Goal: Information Seeking & Learning: Learn about a topic

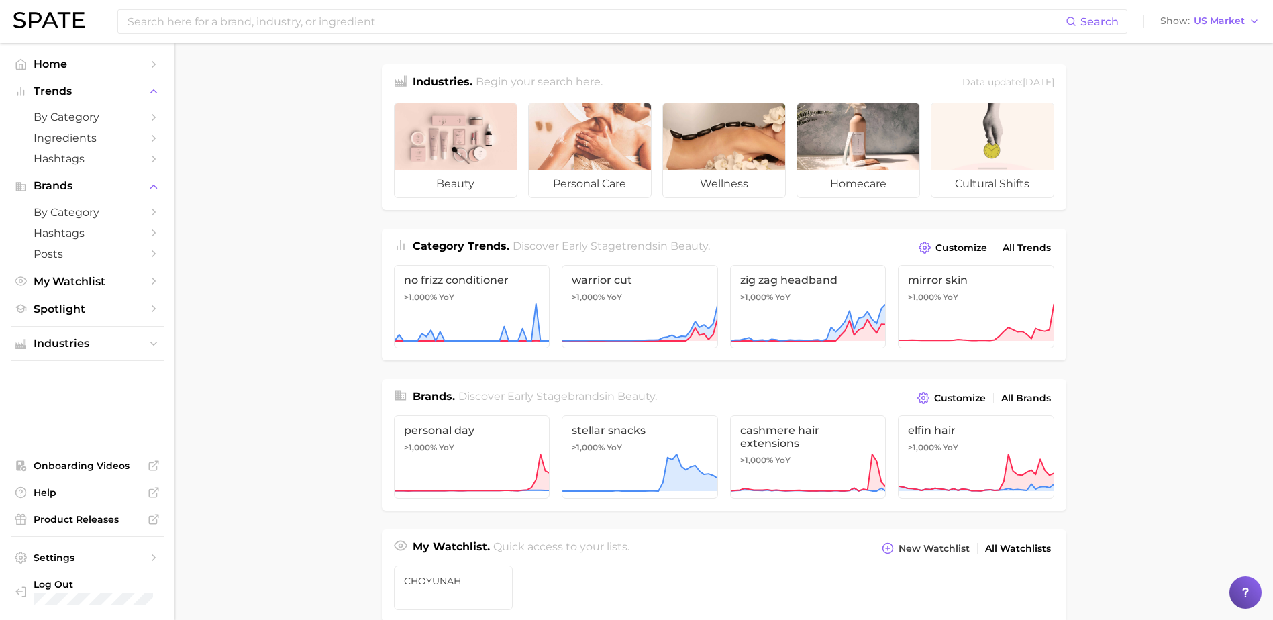
click at [1204, 11] on div "Search Show US Market" at bounding box center [636, 21] width 1247 height 43
click at [1206, 17] on span "US Market" at bounding box center [1219, 20] width 51 height 7
click at [1193, 166] on span "Global" at bounding box center [1179, 163] width 31 height 11
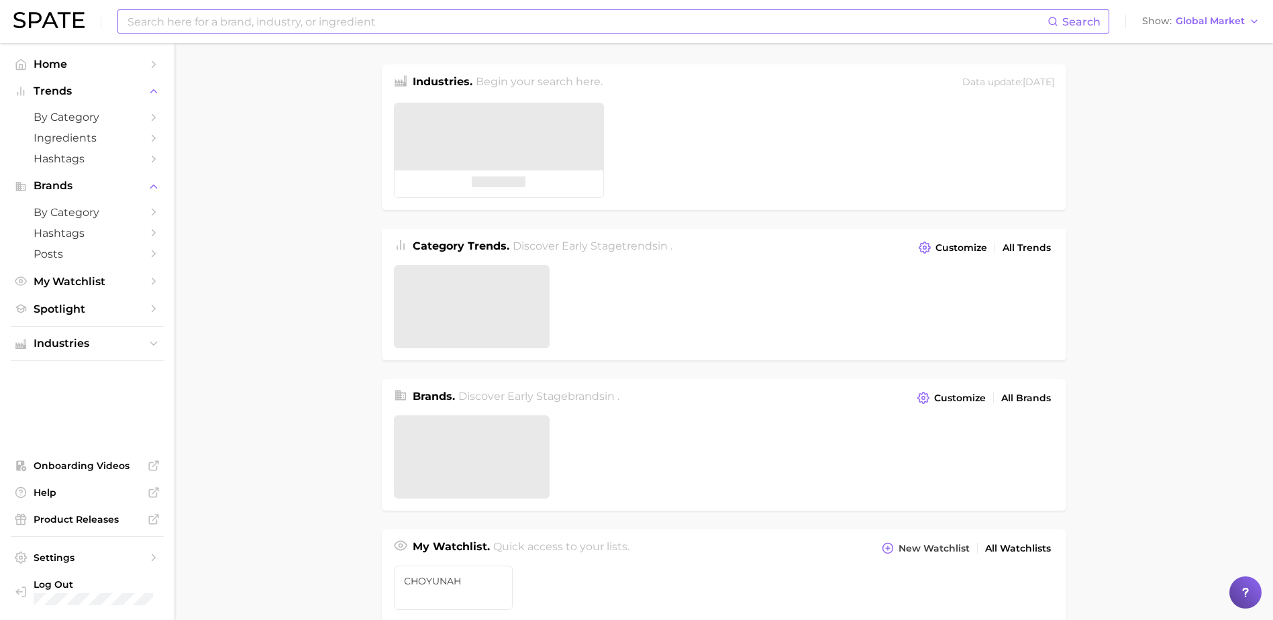
click at [536, 24] on input at bounding box center [587, 21] width 922 height 23
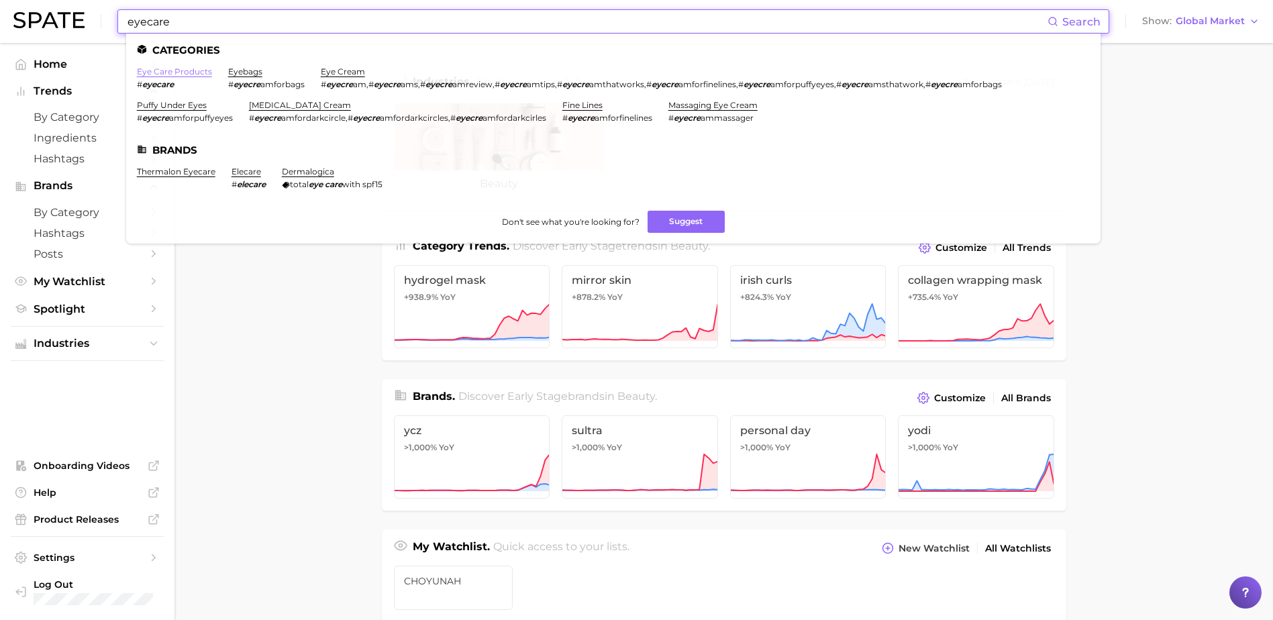
type input "eyecare"
click at [181, 71] on link "eye care products" at bounding box center [174, 71] width 75 height 10
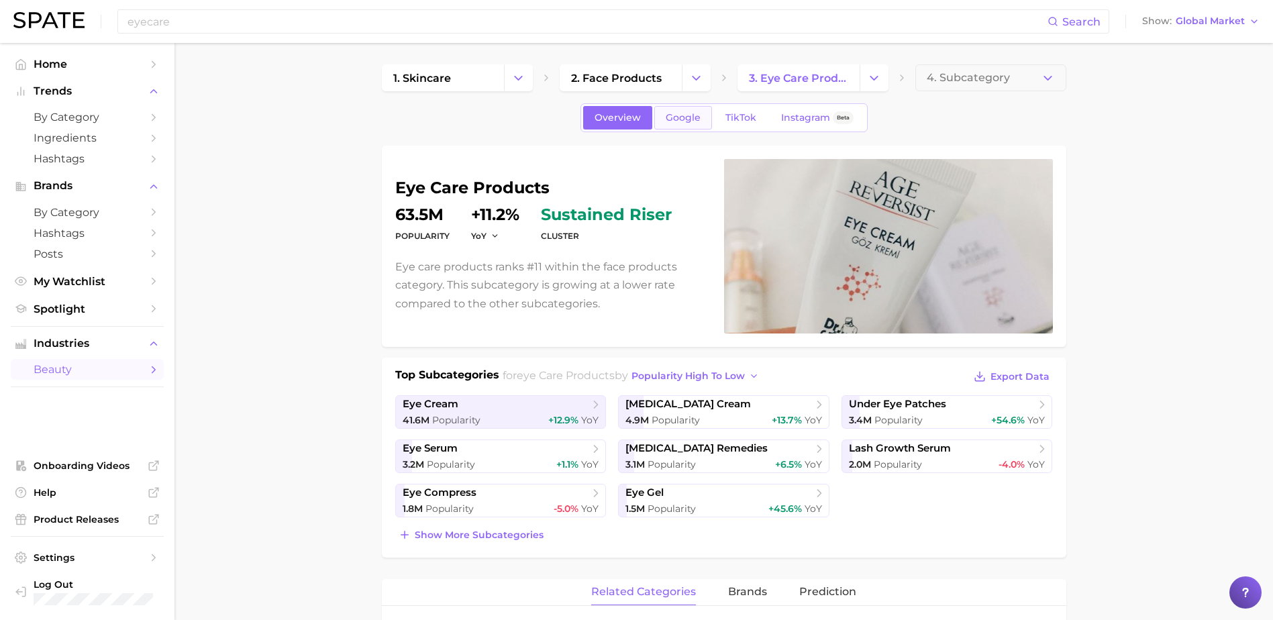
click at [682, 117] on span "Google" at bounding box center [683, 117] width 35 height 11
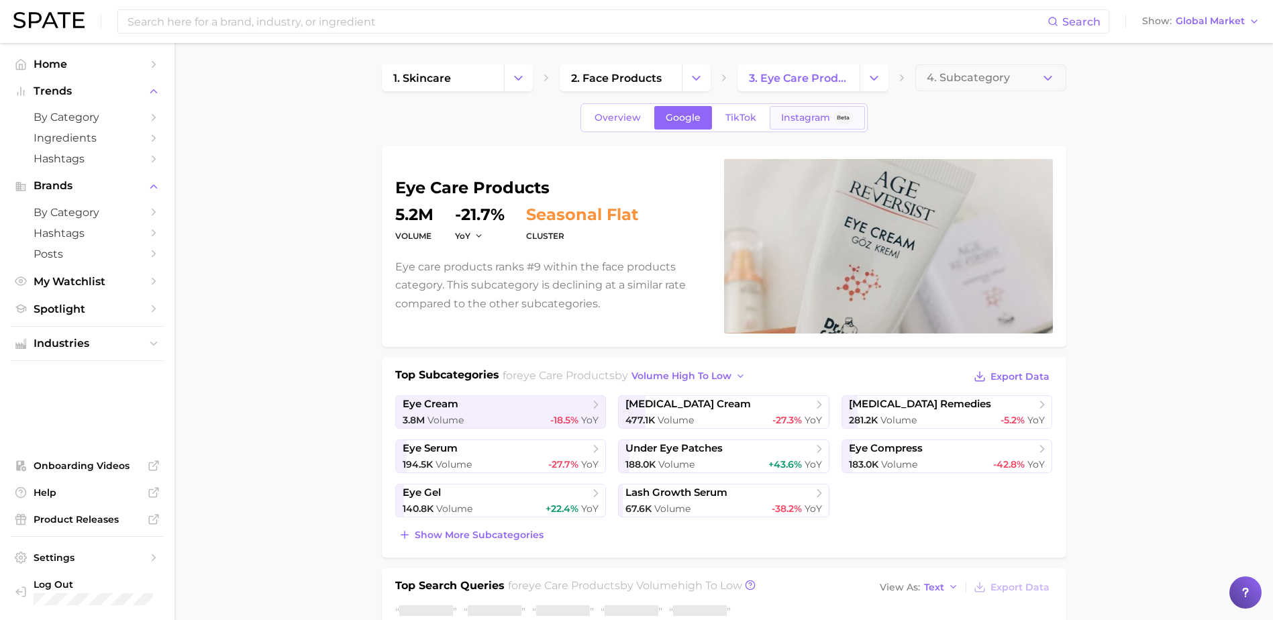
click at [779, 118] on link "Instagram Beta" at bounding box center [817, 117] width 95 height 23
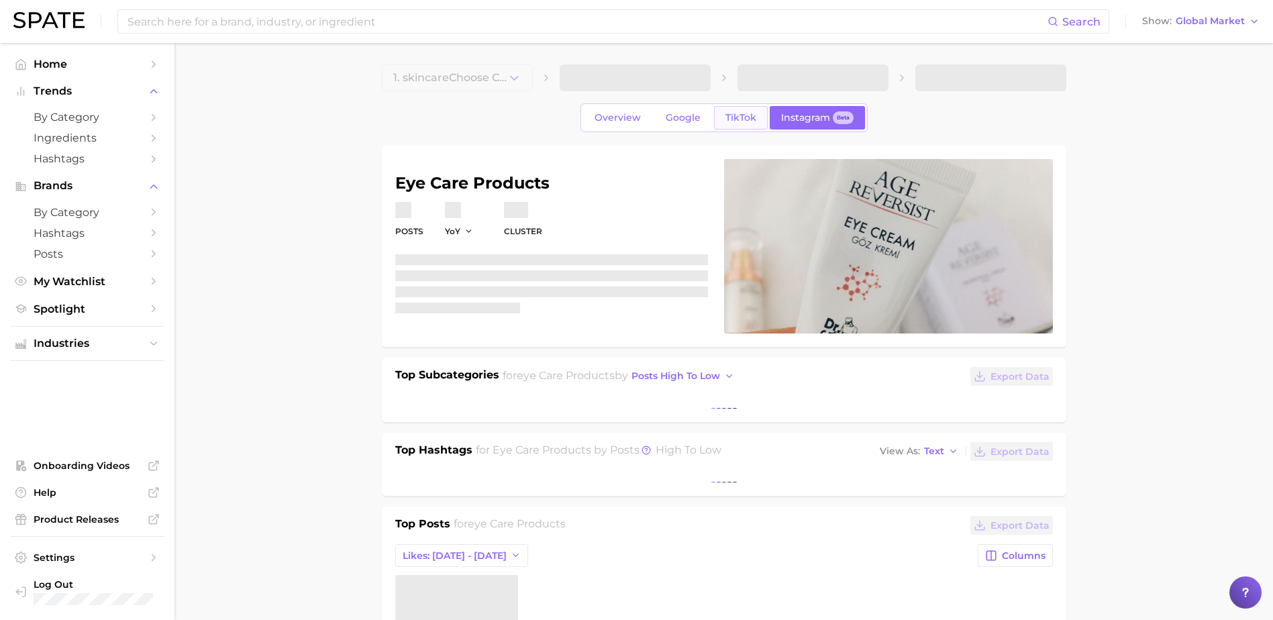
click at [747, 118] on span "TikTok" at bounding box center [741, 117] width 31 height 11
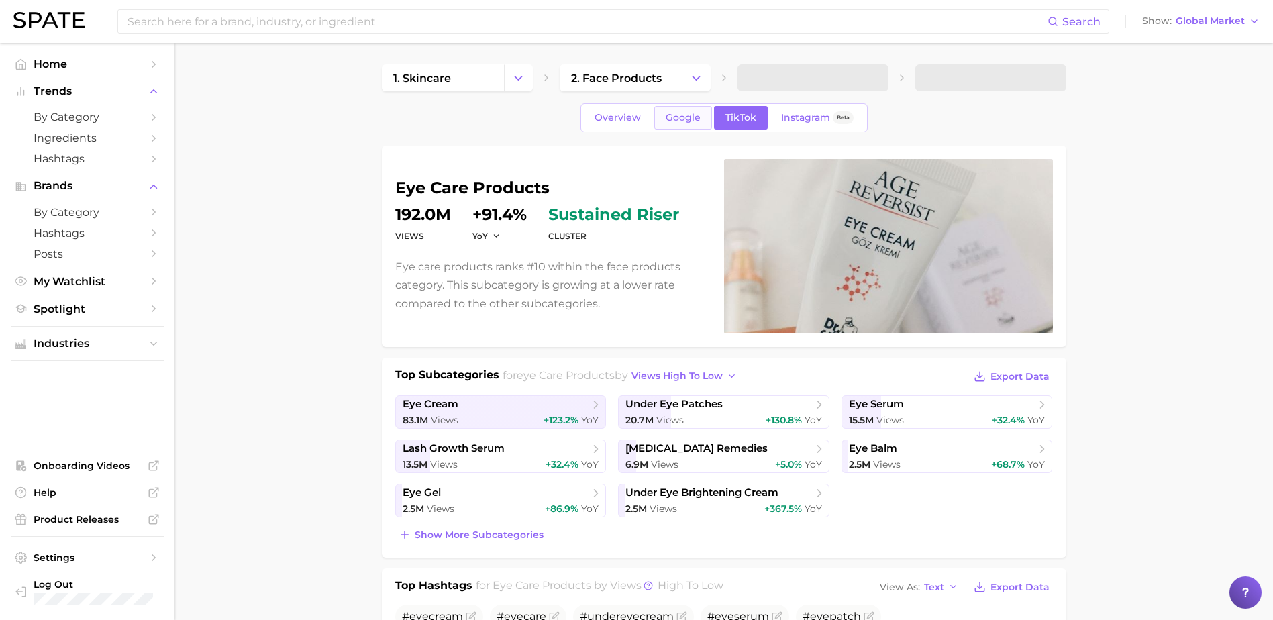
click at [678, 117] on span "Google" at bounding box center [683, 117] width 35 height 11
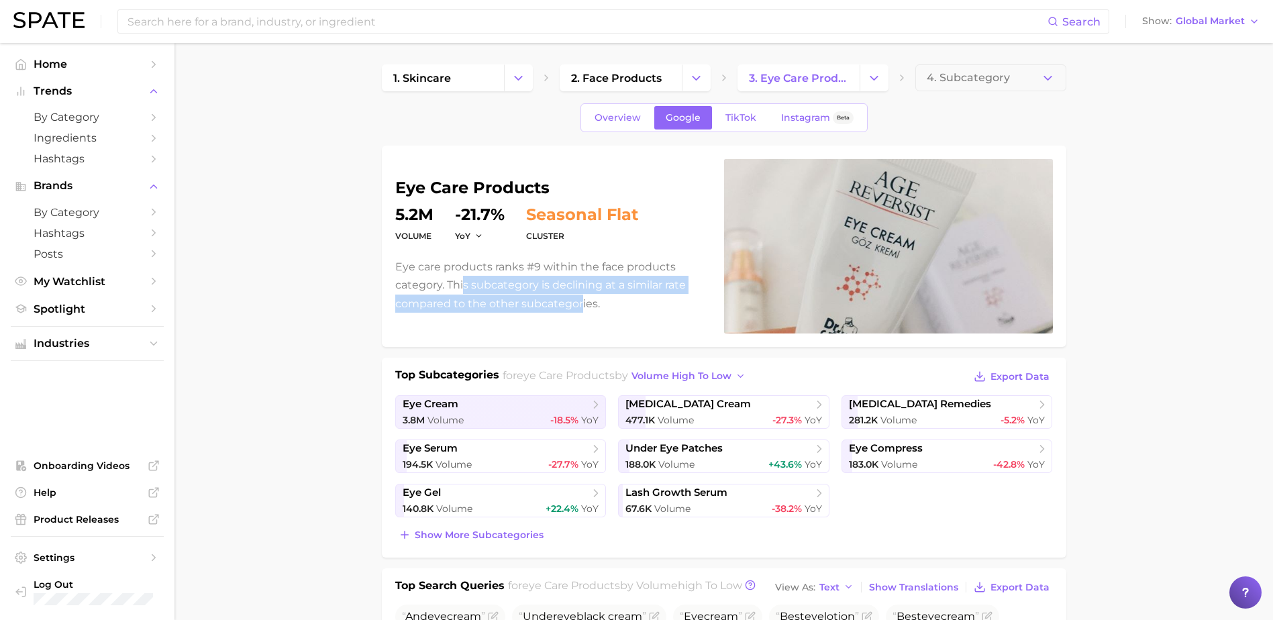
drag, startPoint x: 565, startPoint y: 295, endPoint x: 584, endPoint y: 300, distance: 19.4
click at [584, 300] on p "Eye care products ranks #9 within the face products category. This subcategory …" at bounding box center [551, 285] width 313 height 55
drag, startPoint x: 584, startPoint y: 300, endPoint x: 621, endPoint y: 315, distance: 39.8
click at [621, 315] on div "eye care products volume 5.2m YoY -21.7% cluster seasonal flat Eye care product…" at bounding box center [724, 246] width 658 height 175
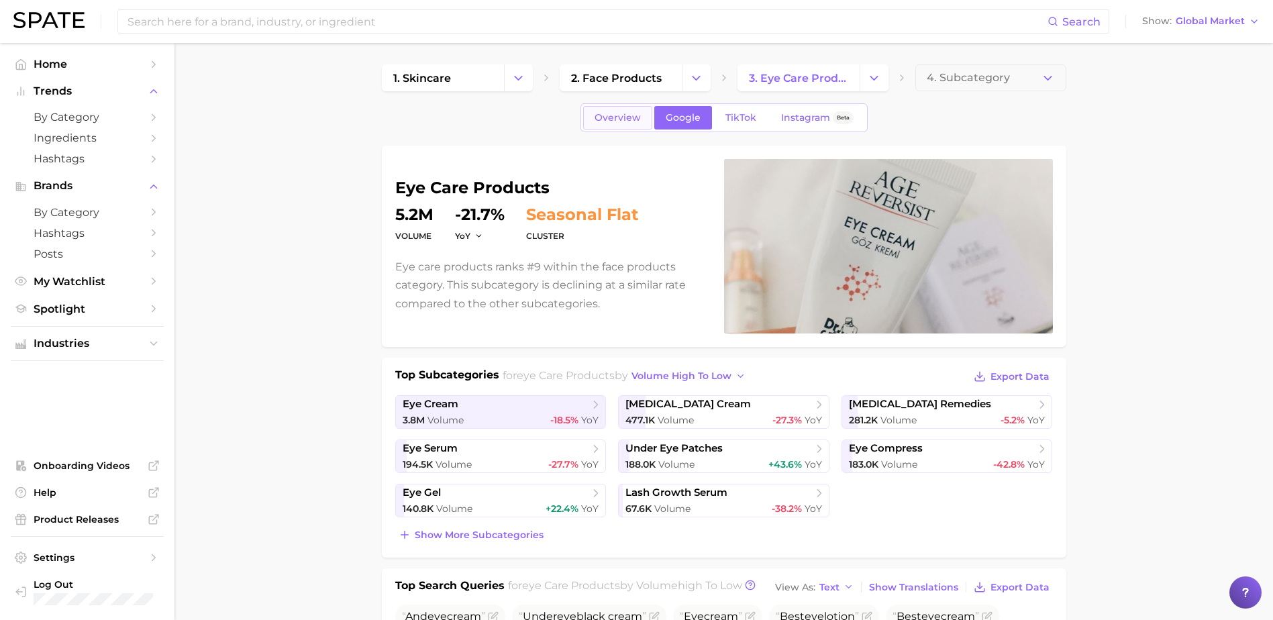
click at [610, 114] on span "Overview" at bounding box center [618, 117] width 46 height 11
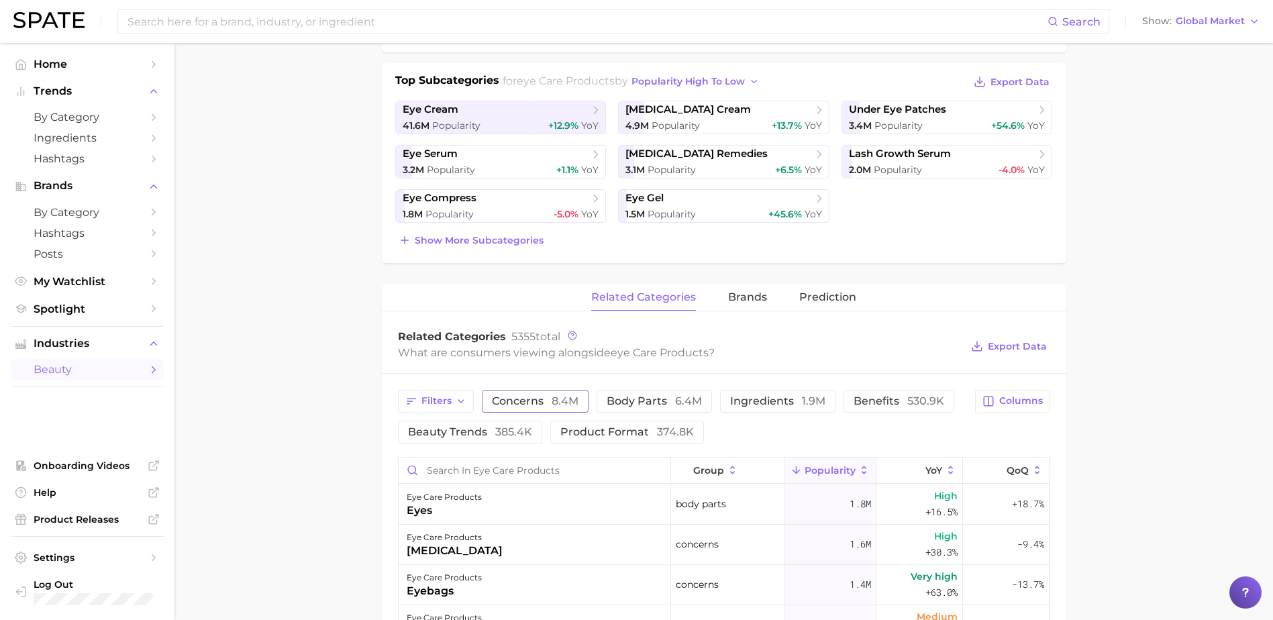
scroll to position [358, 0]
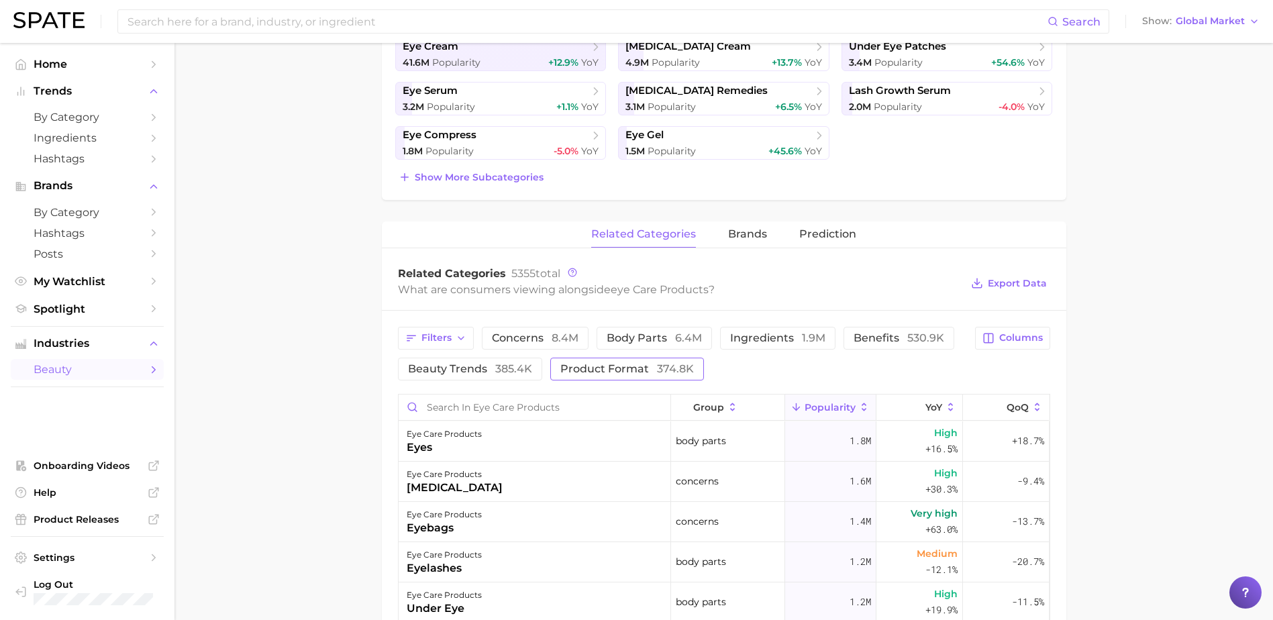
click at [641, 371] on span "product format 374.8k" at bounding box center [628, 369] width 134 height 11
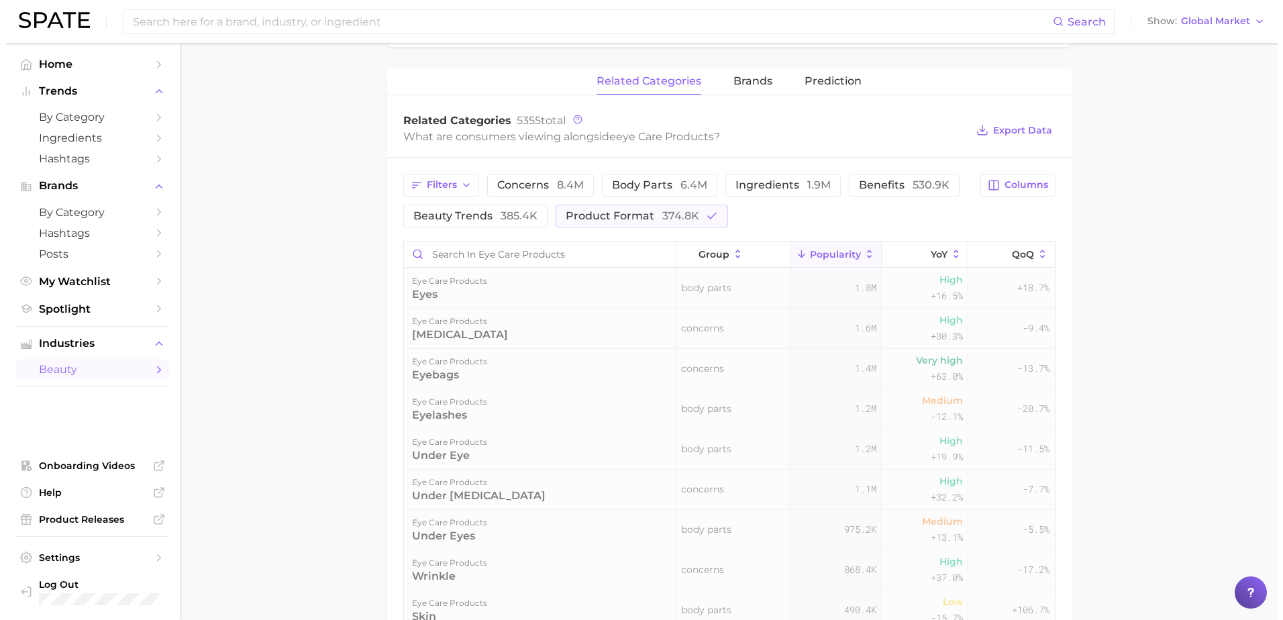
scroll to position [537, 0]
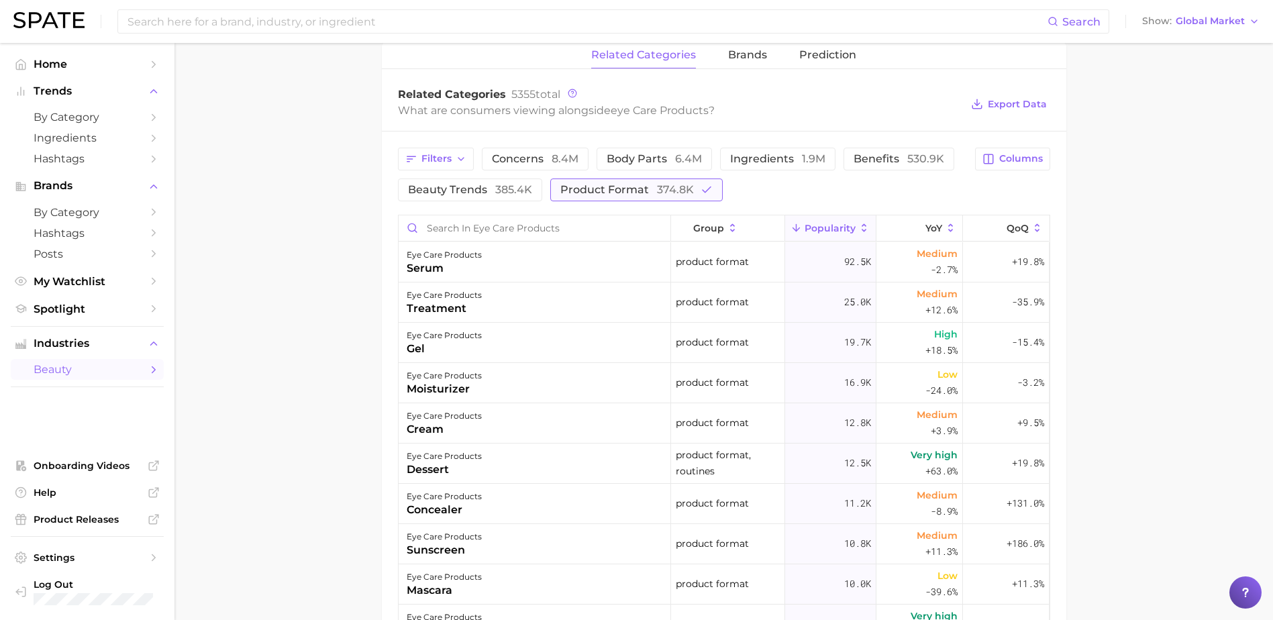
click at [587, 195] on span "product format 374.8k" at bounding box center [628, 190] width 134 height 11
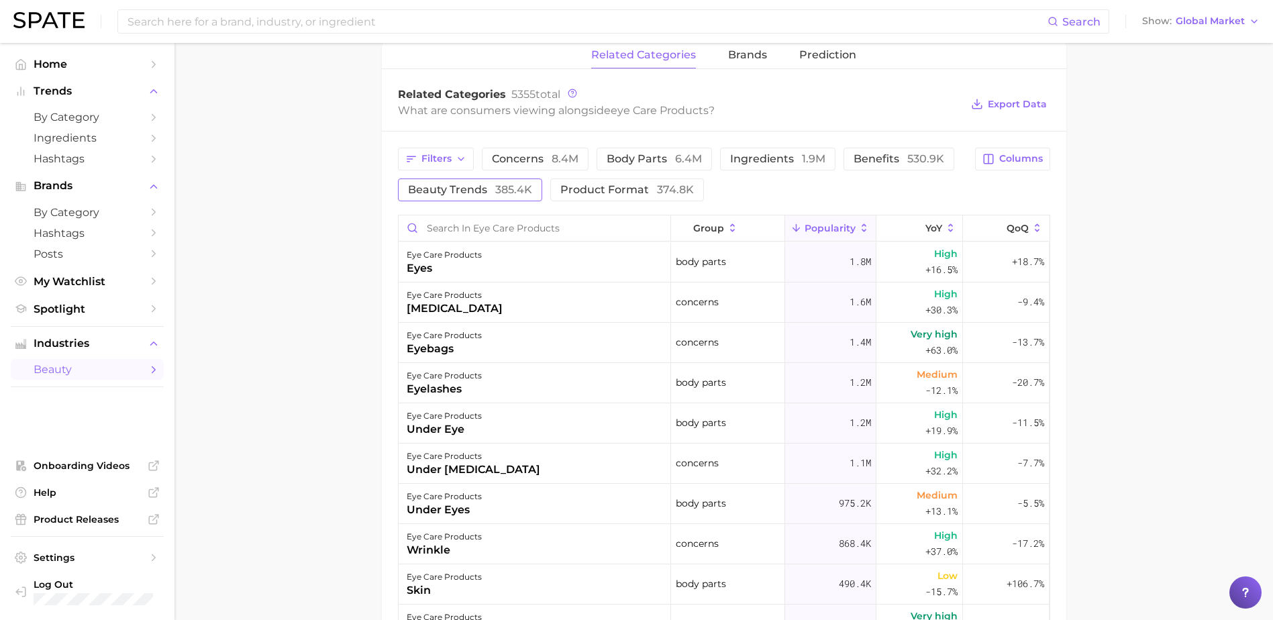
click at [507, 195] on span "385.4k" at bounding box center [513, 189] width 37 height 13
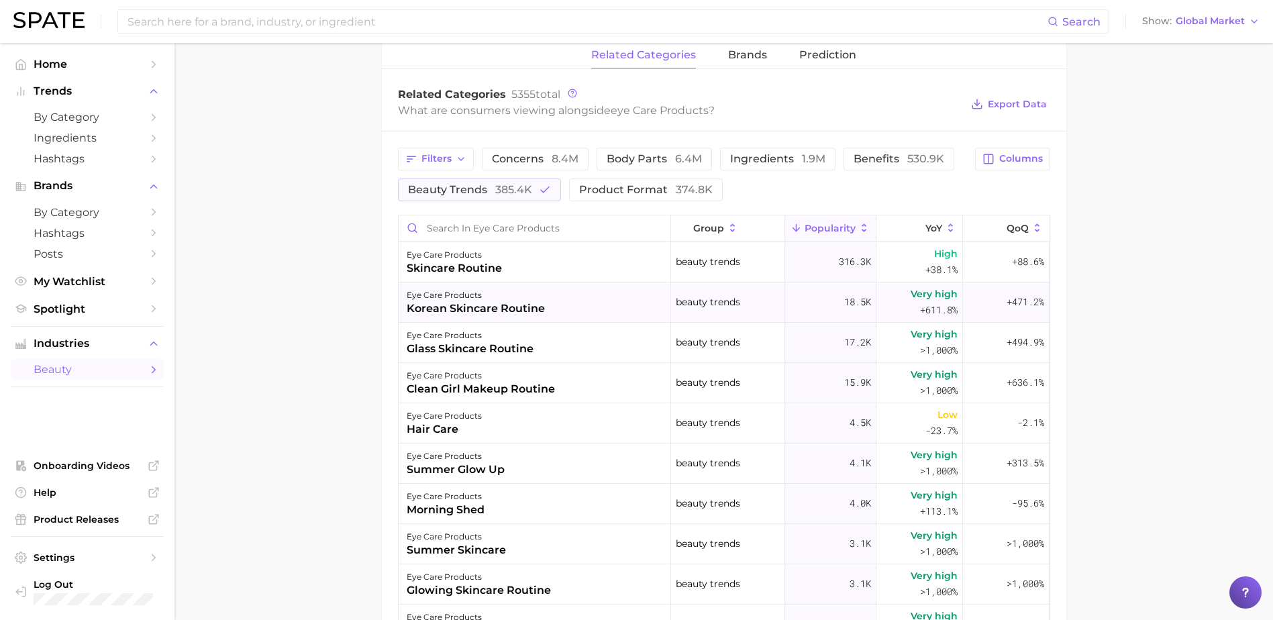
click at [491, 306] on div "korean skincare routine" at bounding box center [476, 309] width 138 height 16
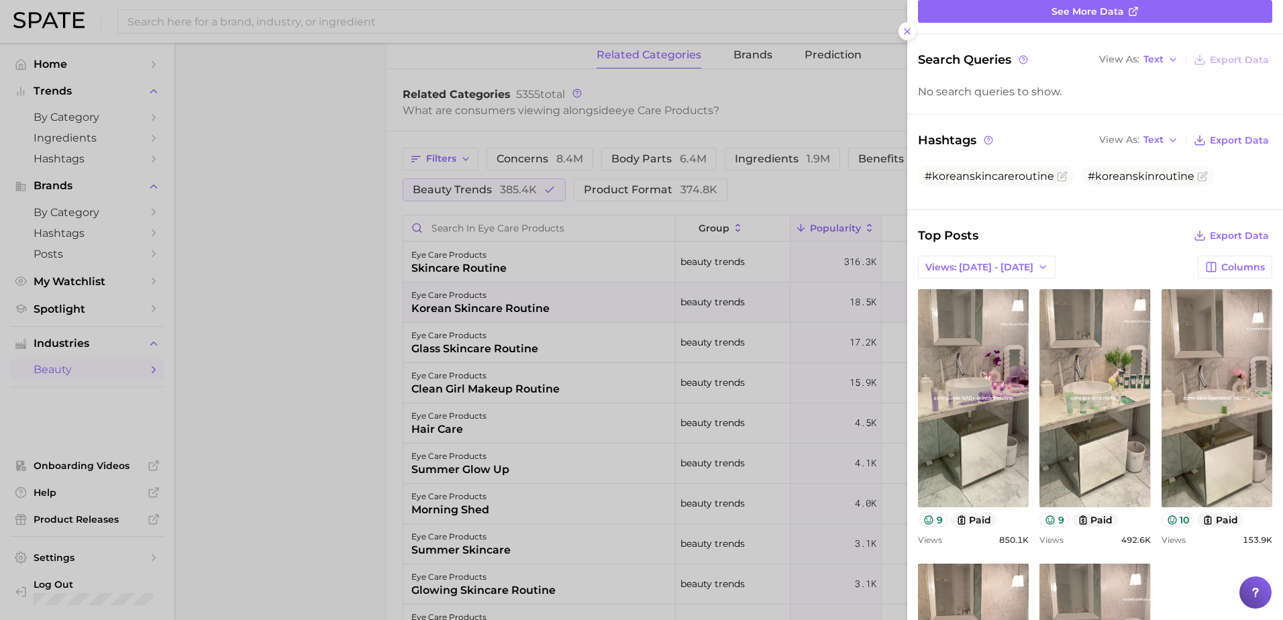
scroll to position [358, 0]
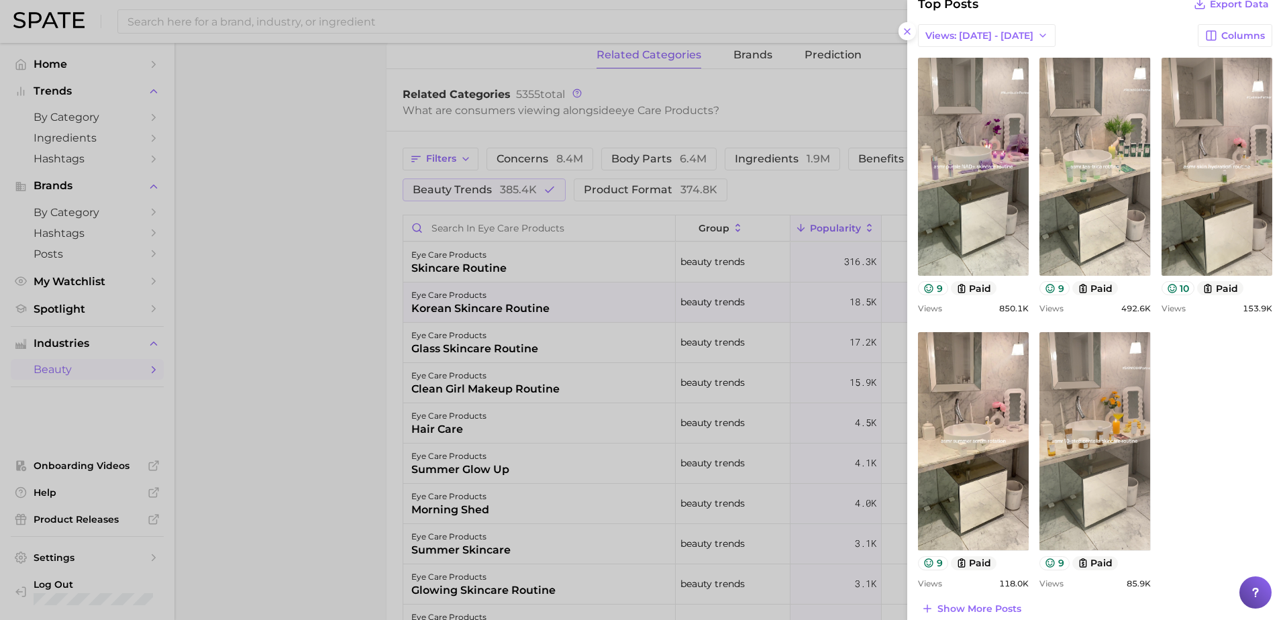
click at [1007, 603] on span "Show more posts" at bounding box center [980, 608] width 84 height 11
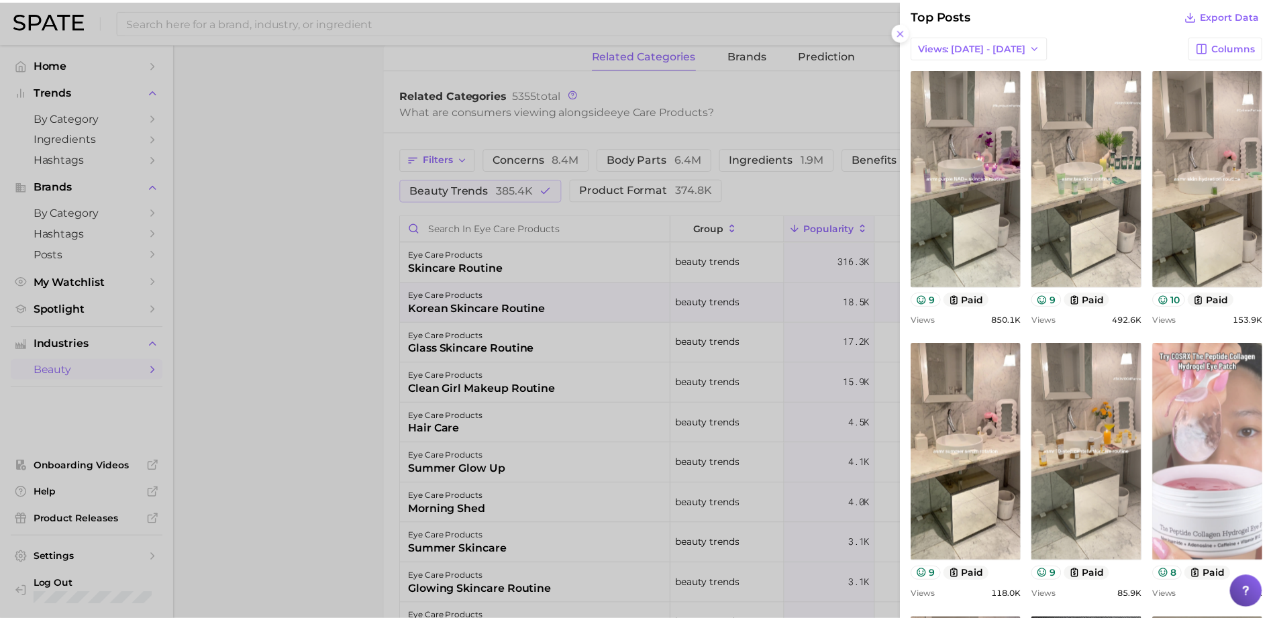
scroll to position [395, 0]
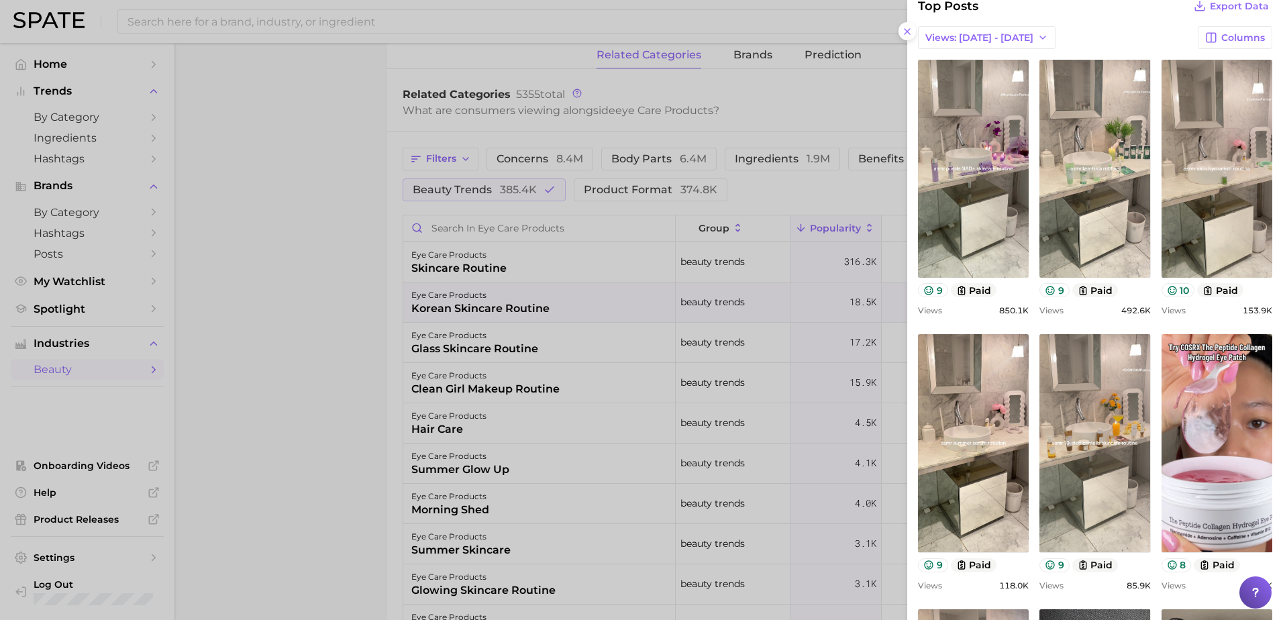
click at [718, 333] on div at bounding box center [641, 310] width 1283 height 620
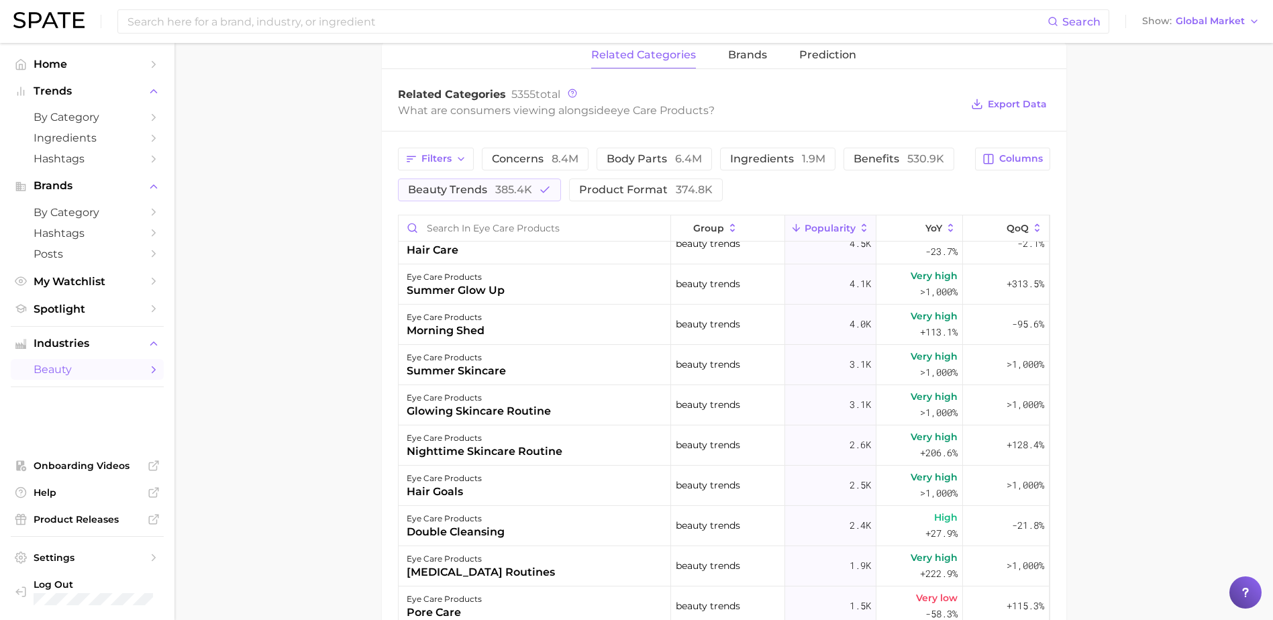
scroll to position [0, 0]
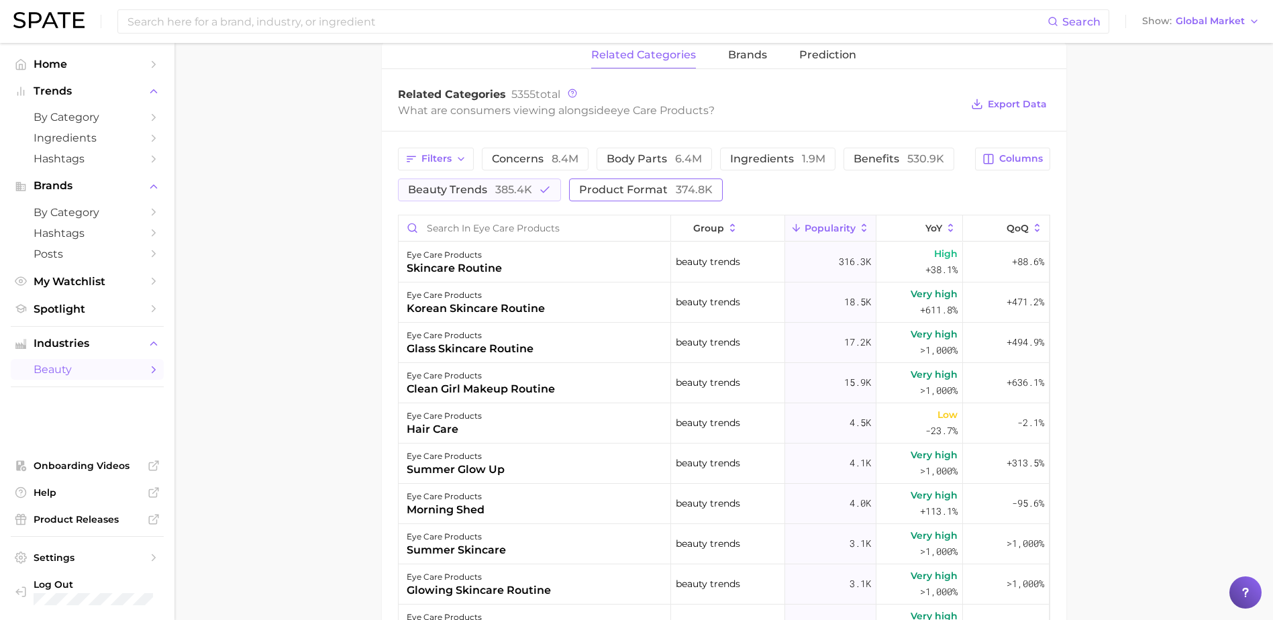
drag, startPoint x: 523, startPoint y: 195, endPoint x: 575, endPoint y: 193, distance: 52.4
click at [522, 195] on span "385.4k" at bounding box center [513, 189] width 37 height 13
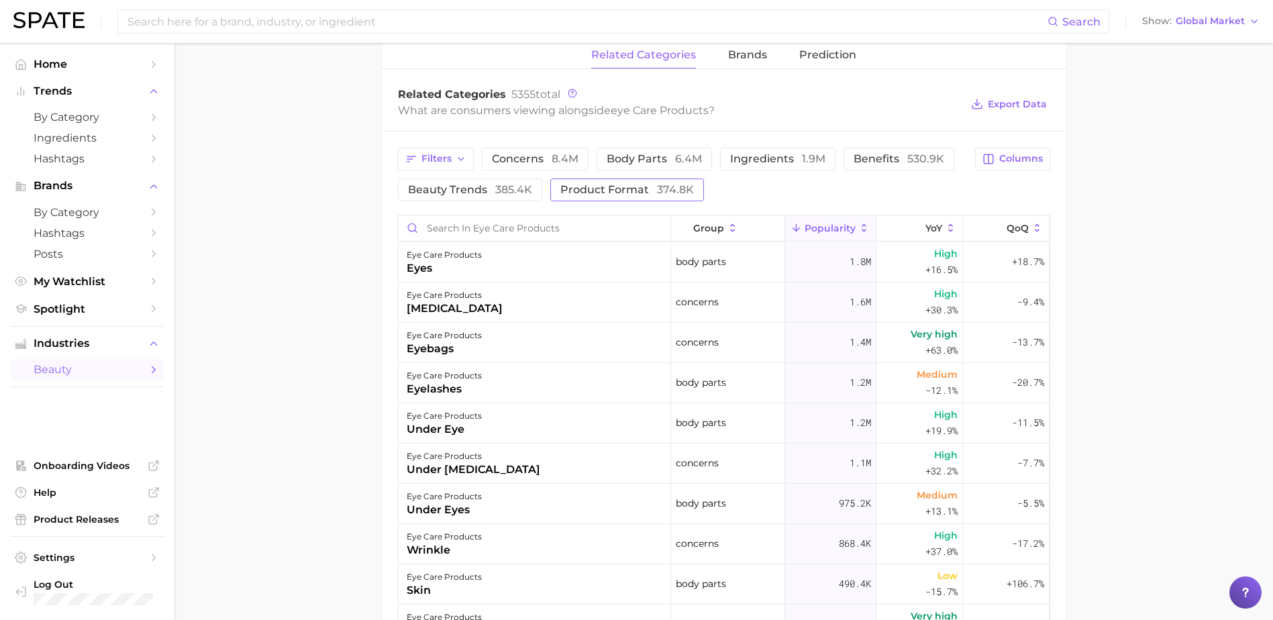
click at [608, 193] on span "product format 374.8k" at bounding box center [628, 190] width 134 height 11
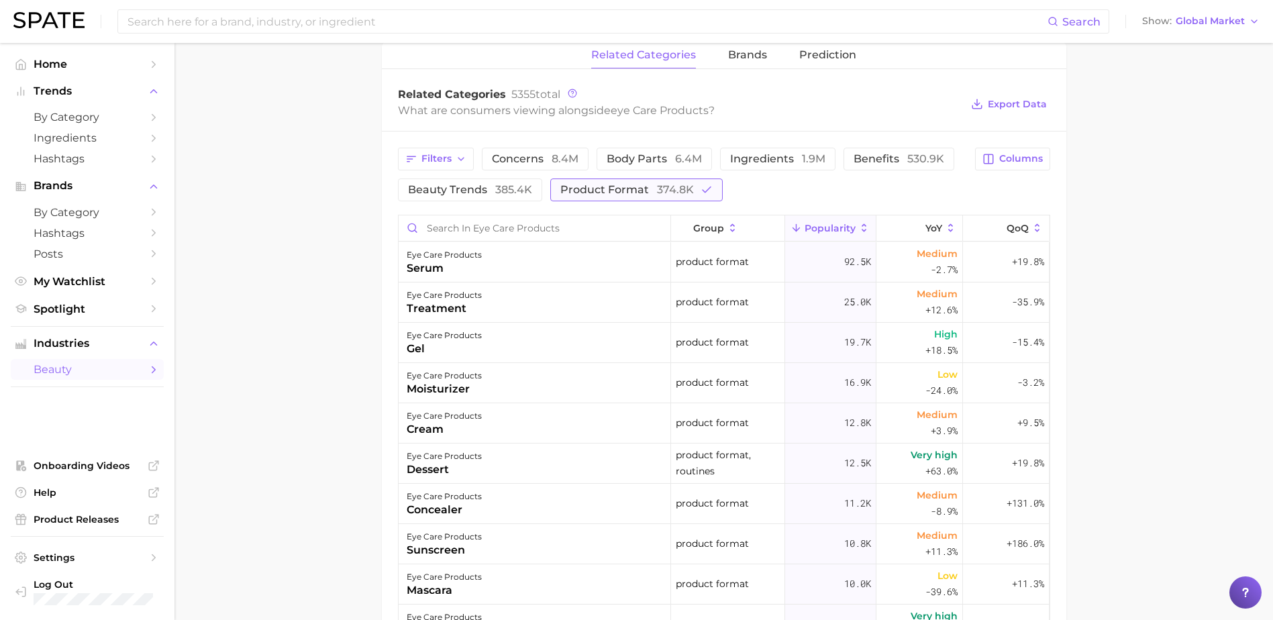
click at [661, 197] on button "product format 374.8k" at bounding box center [636, 190] width 173 height 23
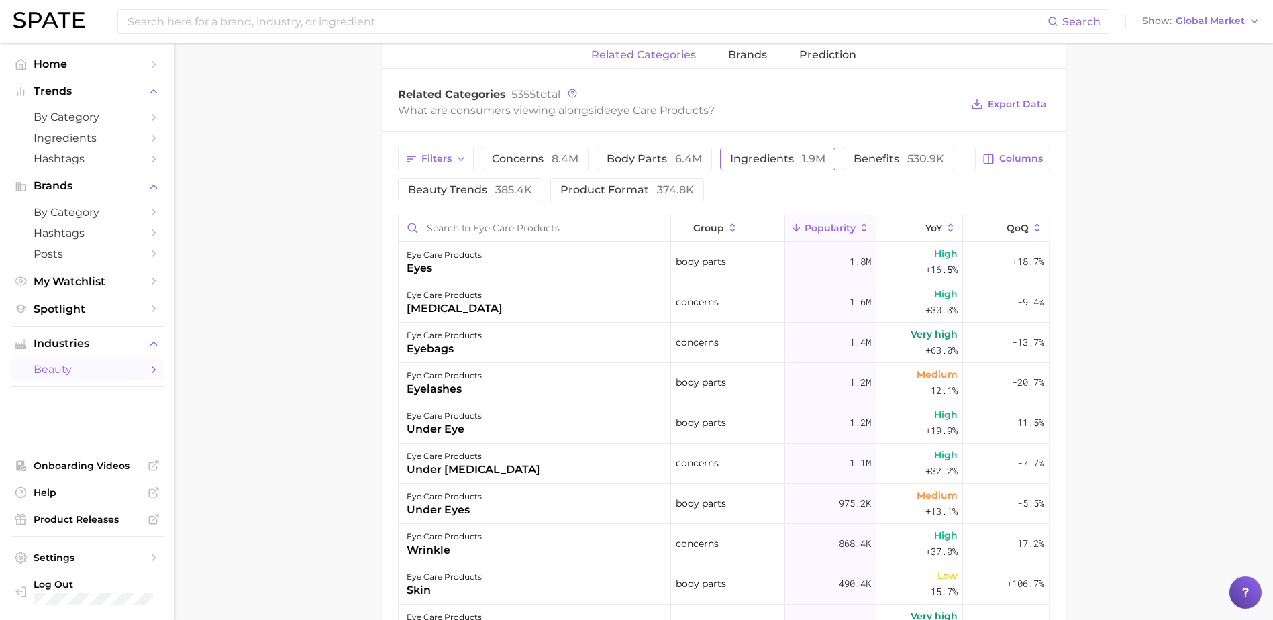
click at [791, 157] on span "ingredients 1.9m" at bounding box center [777, 159] width 95 height 11
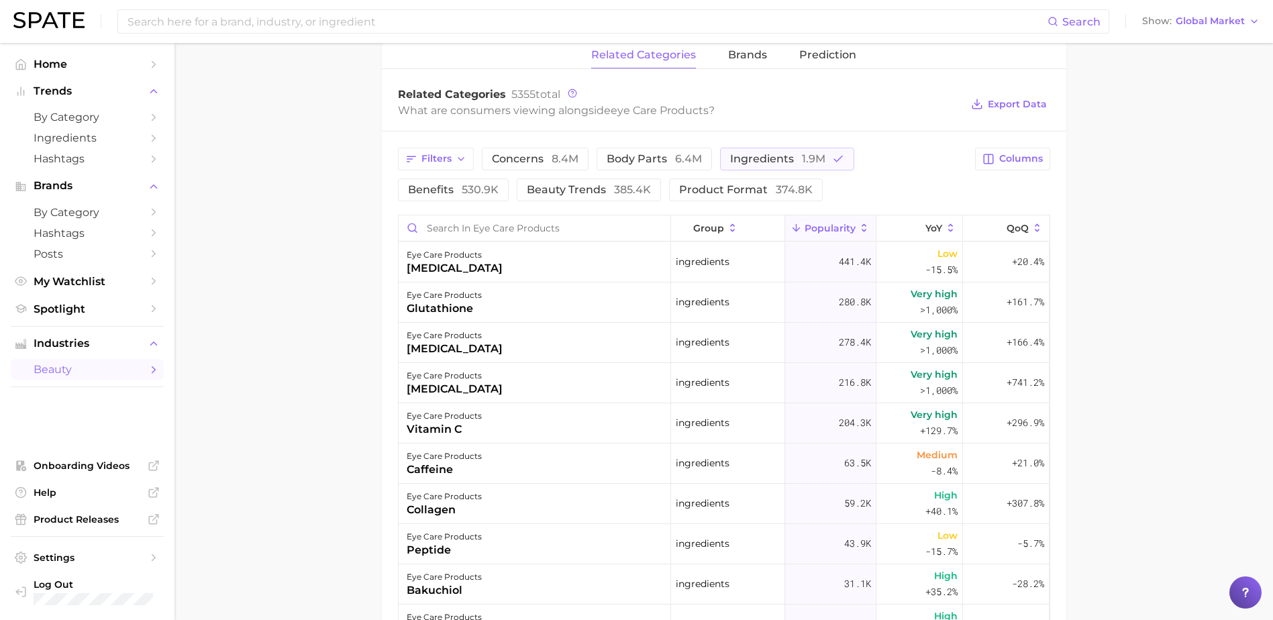
click at [343, 380] on main "1. skincare 2. face products 3. eye care products 4. Subcategory Overview Googl…" at bounding box center [724, 212] width 1099 height 1412
click at [764, 154] on span "ingredients 1.9m" at bounding box center [777, 159] width 95 height 11
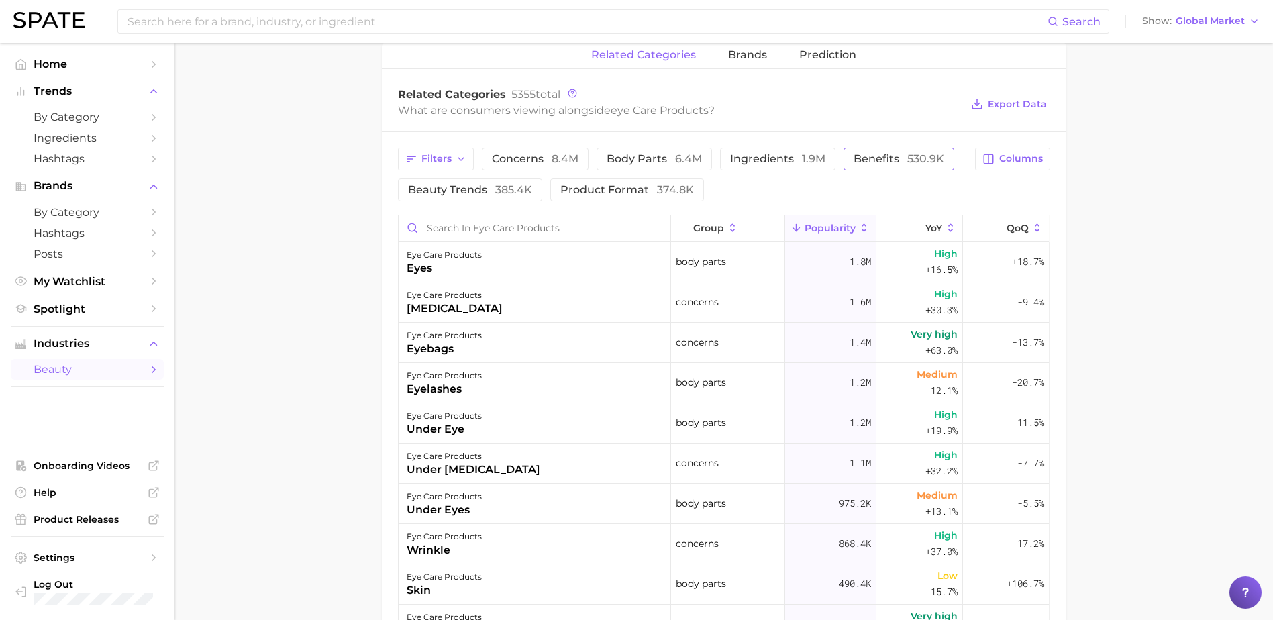
click at [888, 164] on span "benefits 530.9k" at bounding box center [899, 159] width 91 height 11
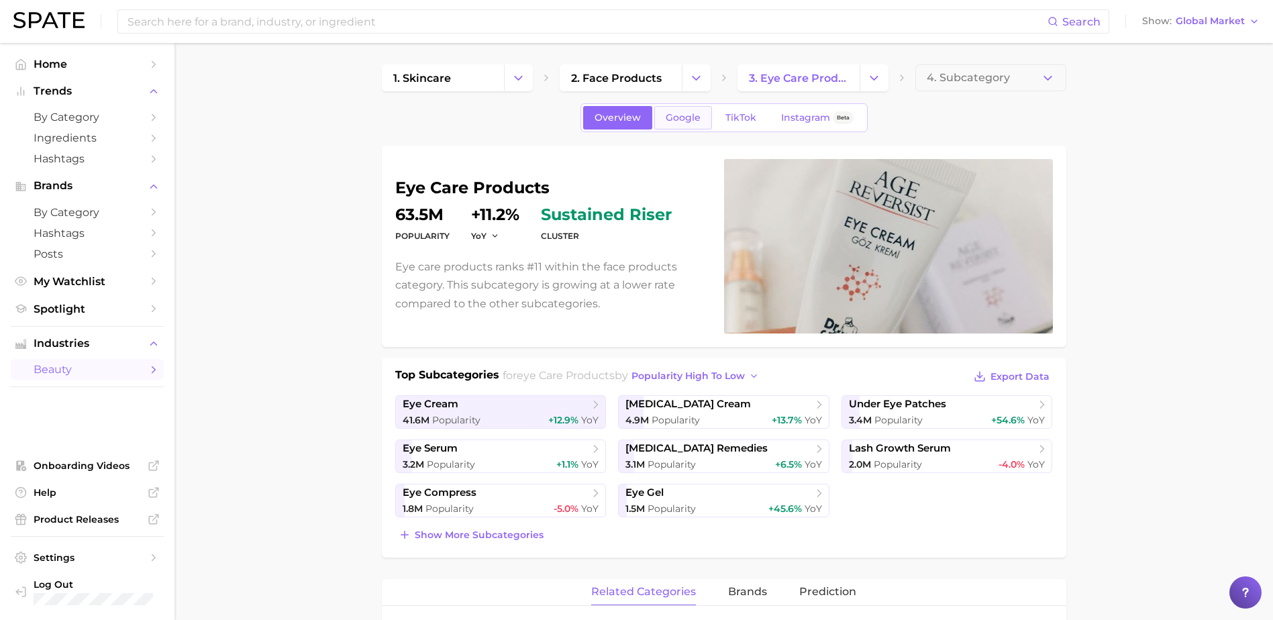
click at [699, 118] on span "Google" at bounding box center [683, 117] width 35 height 11
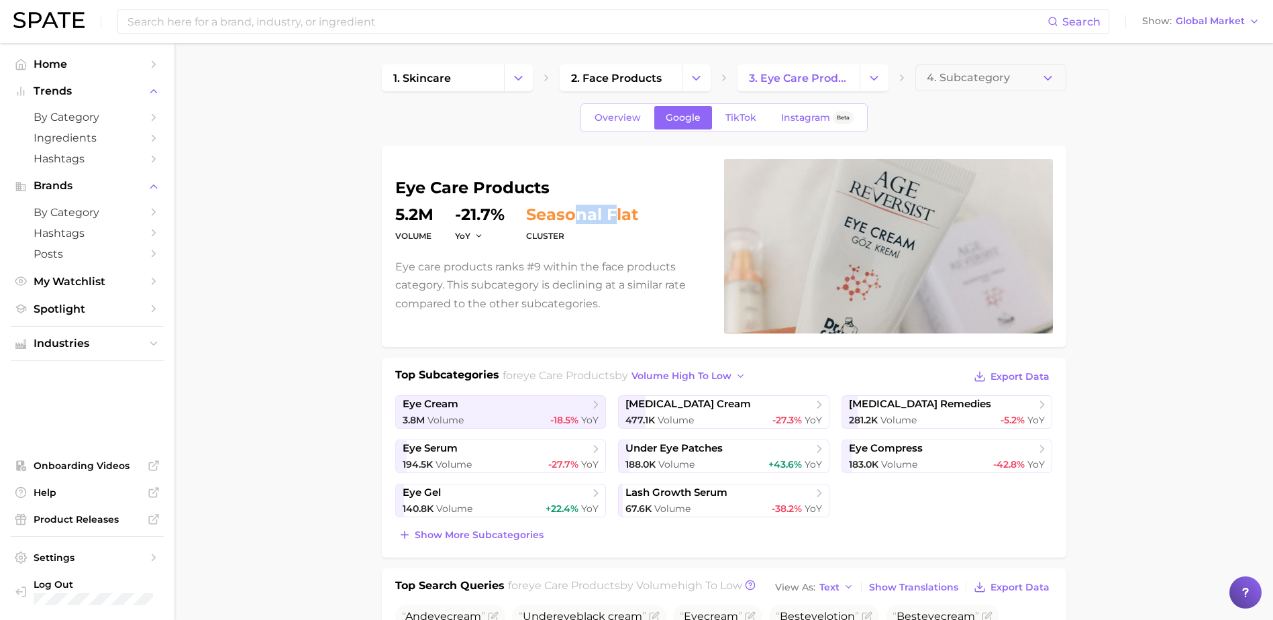
drag, startPoint x: 618, startPoint y: 214, endPoint x: 573, endPoint y: 215, distance: 44.3
click at [573, 215] on span "seasonal flat" at bounding box center [582, 215] width 112 height 16
drag, startPoint x: 573, startPoint y: 215, endPoint x: 351, endPoint y: 266, distance: 227.8
click at [625, 128] on link "Overview" at bounding box center [617, 117] width 69 height 23
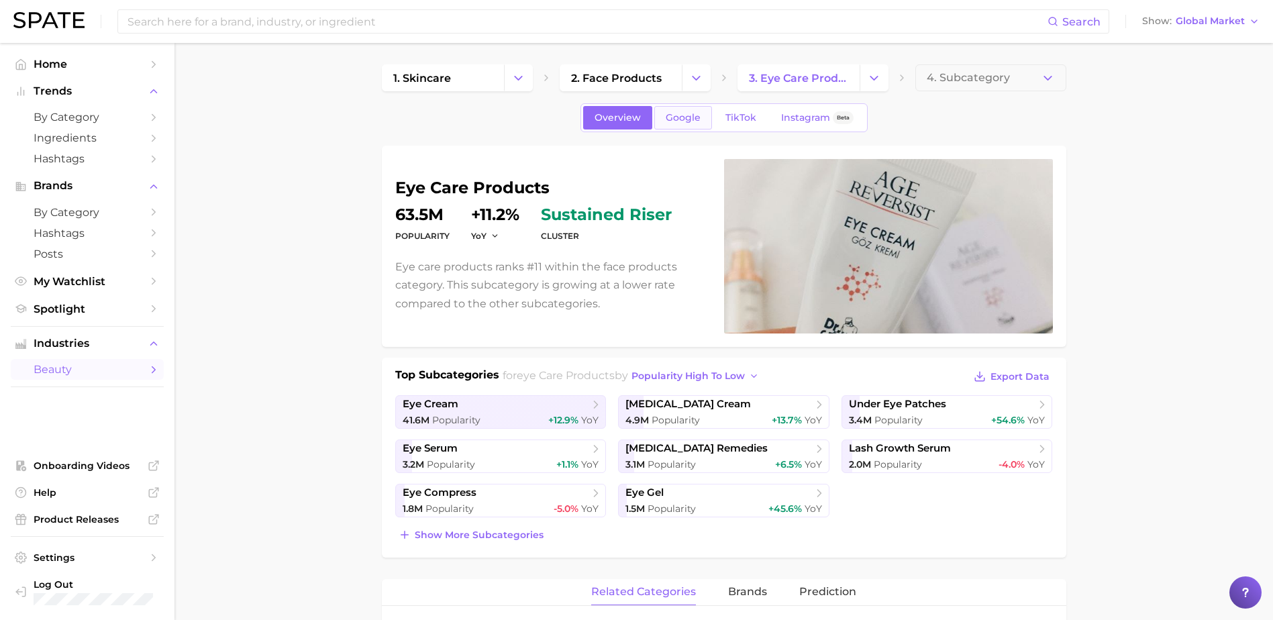
click at [677, 124] on link "Google" at bounding box center [684, 117] width 58 height 23
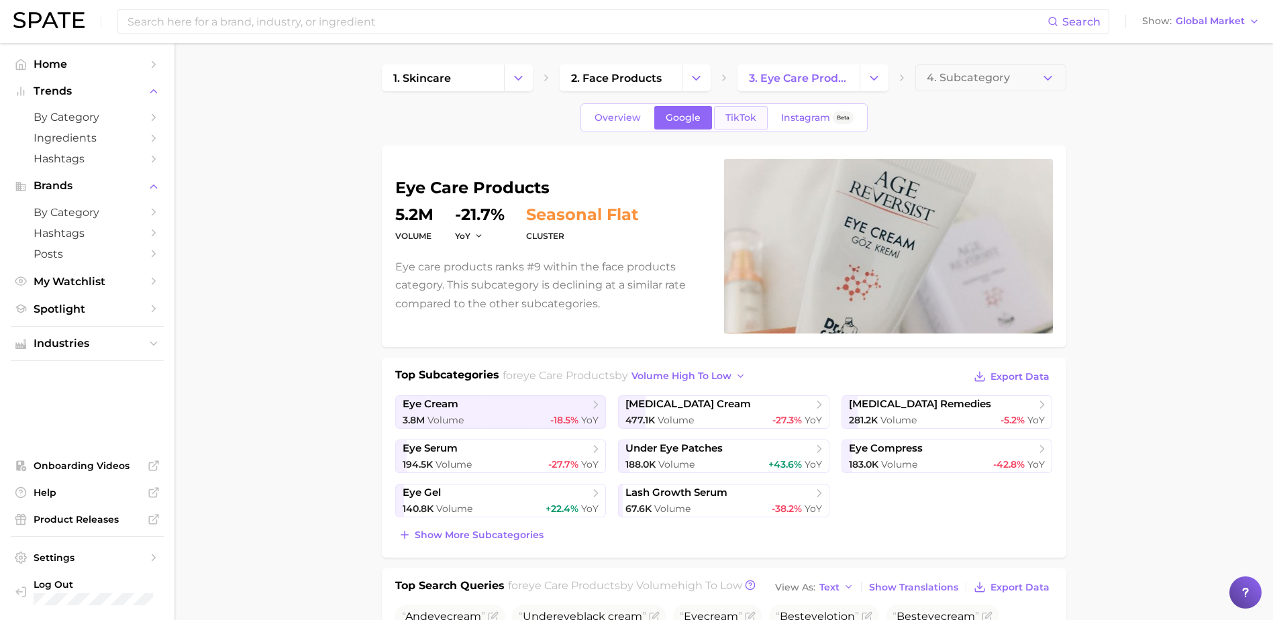
click at [736, 116] on span "TikTok" at bounding box center [741, 117] width 31 height 11
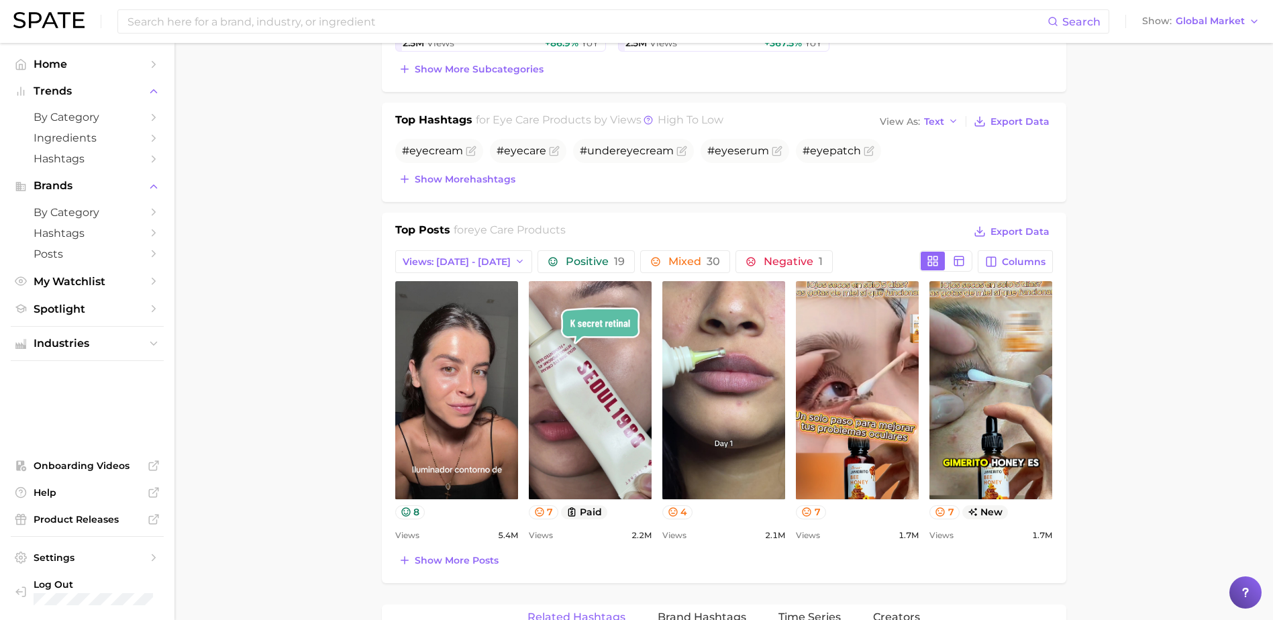
scroll to position [537, 0]
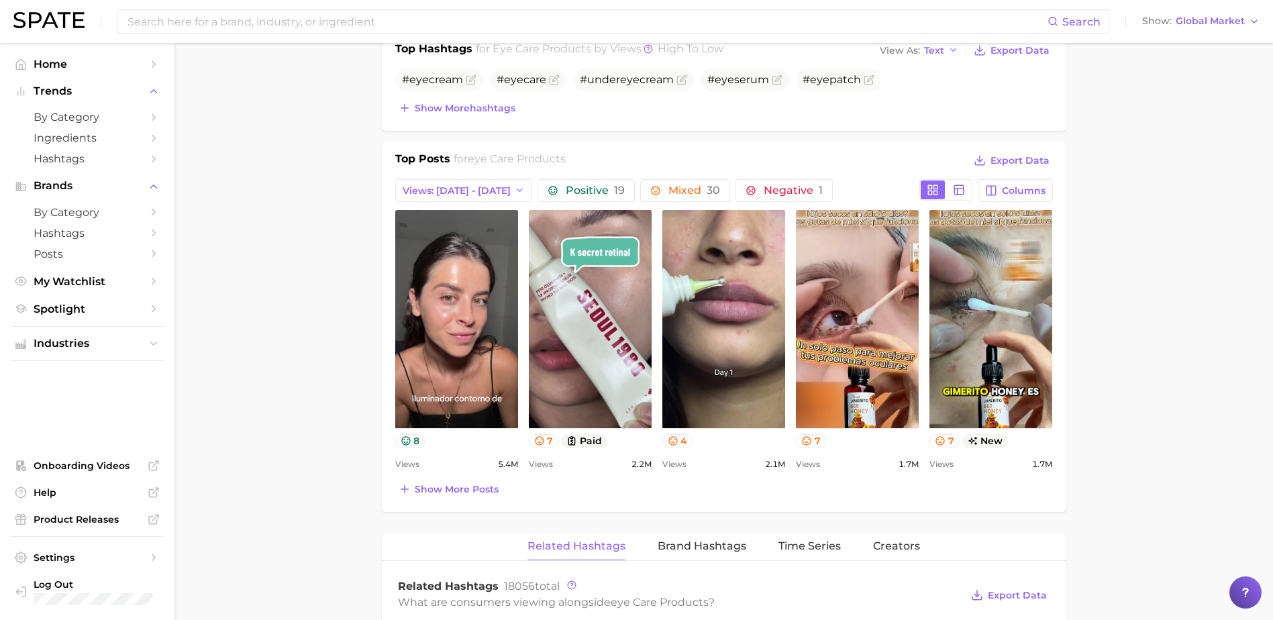
click at [333, 242] on main "1. skincare 2. face products 3. eye care products 4. Subcategory Overview Googl…" at bounding box center [724, 458] width 1099 height 1904
click at [463, 490] on span "Show more posts" at bounding box center [457, 489] width 84 height 11
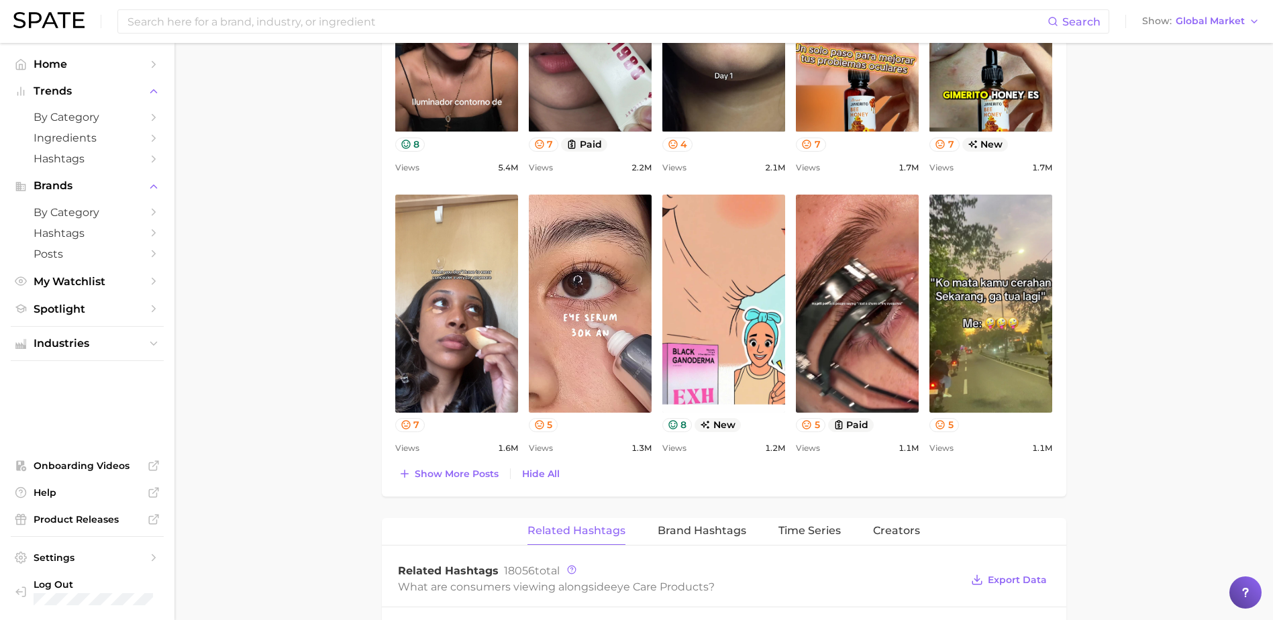
scroll to position [846, 0]
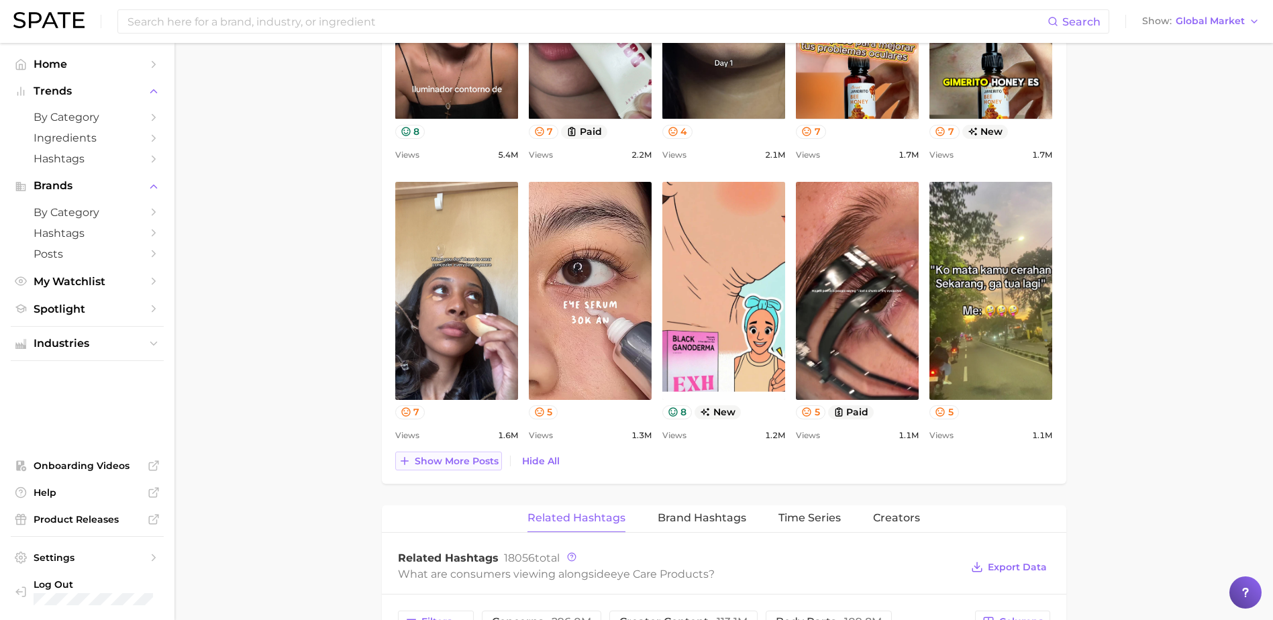
click at [428, 456] on span "Show more posts" at bounding box center [457, 461] width 84 height 11
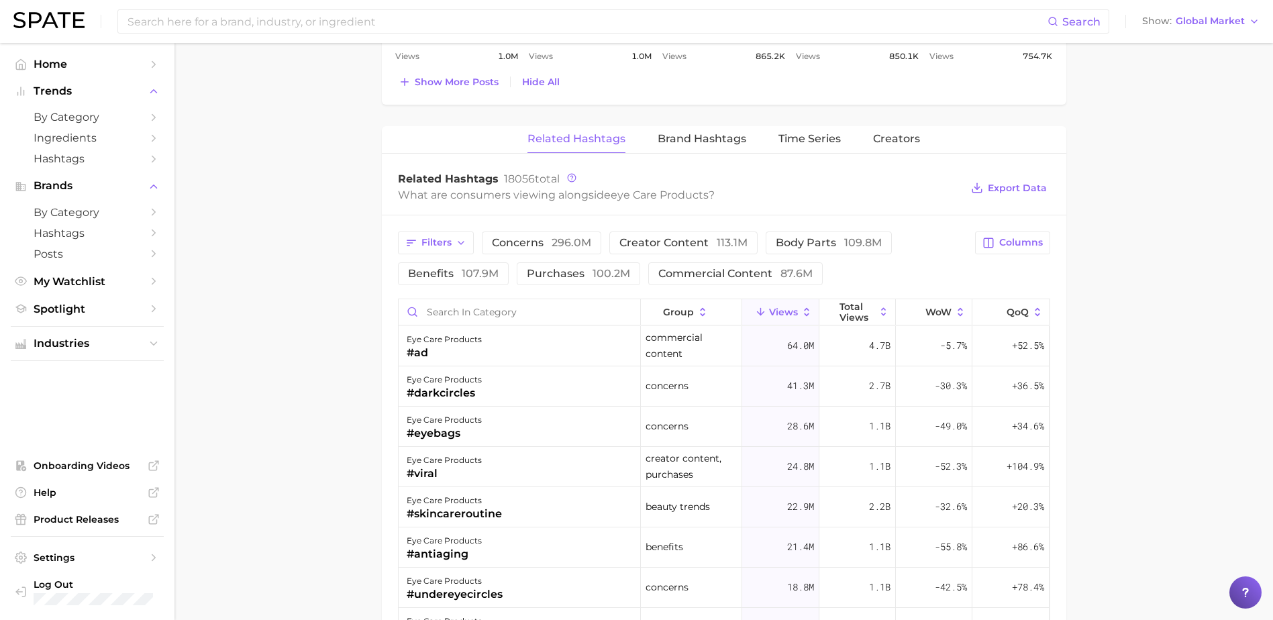
scroll to position [1563, 0]
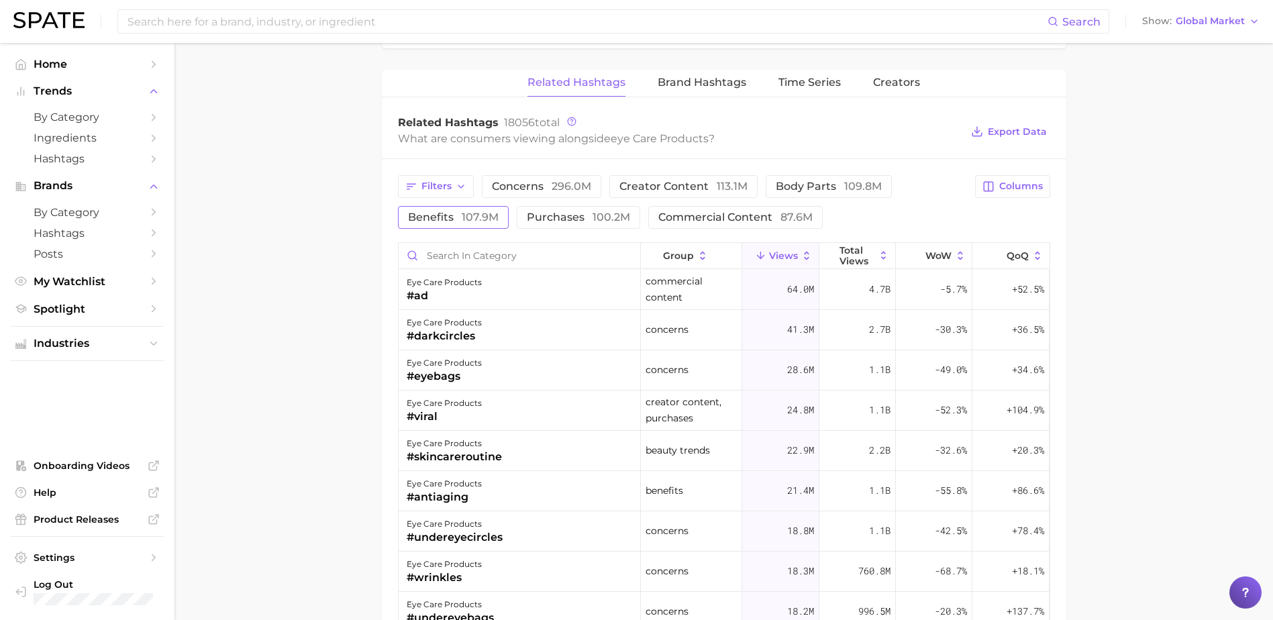
click at [462, 215] on span "107.9m" at bounding box center [480, 217] width 37 height 13
click at [427, 220] on span "benefits 107.9m" at bounding box center [453, 217] width 91 height 11
click at [441, 186] on span "Filters" at bounding box center [437, 186] width 30 height 11
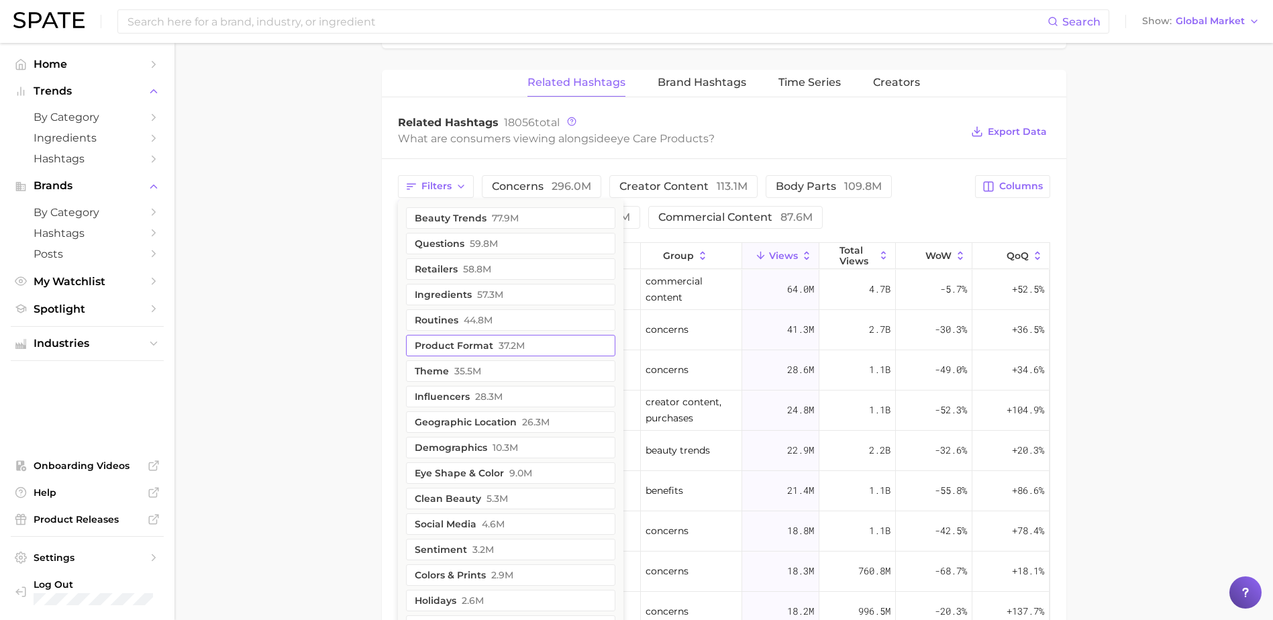
click at [493, 352] on button "product format 37.2m" at bounding box center [510, 345] width 209 height 21
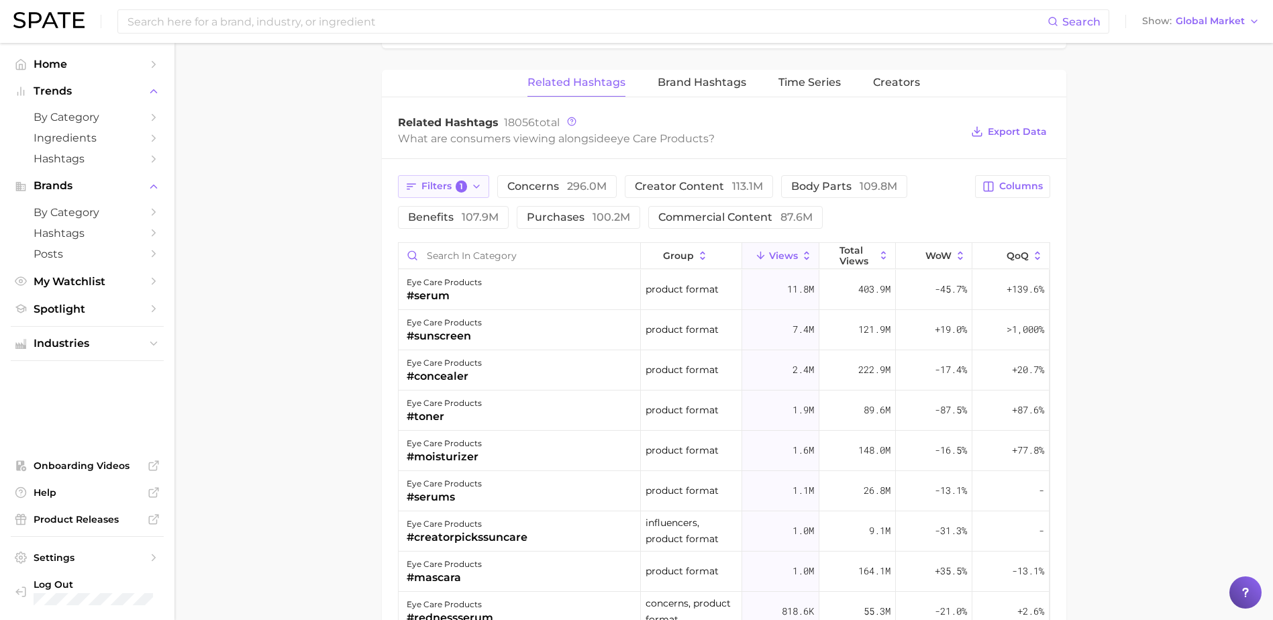
click at [442, 183] on span "Filters 1" at bounding box center [445, 187] width 46 height 12
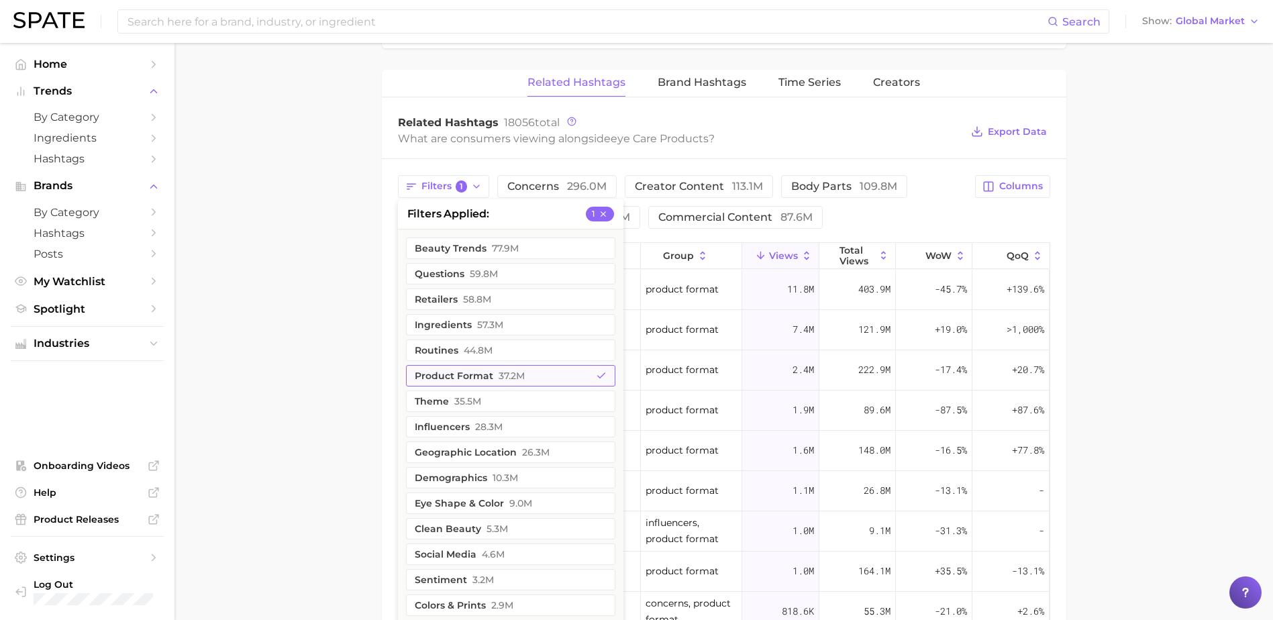
click at [486, 375] on button "product format 37.2m" at bounding box center [510, 375] width 209 height 21
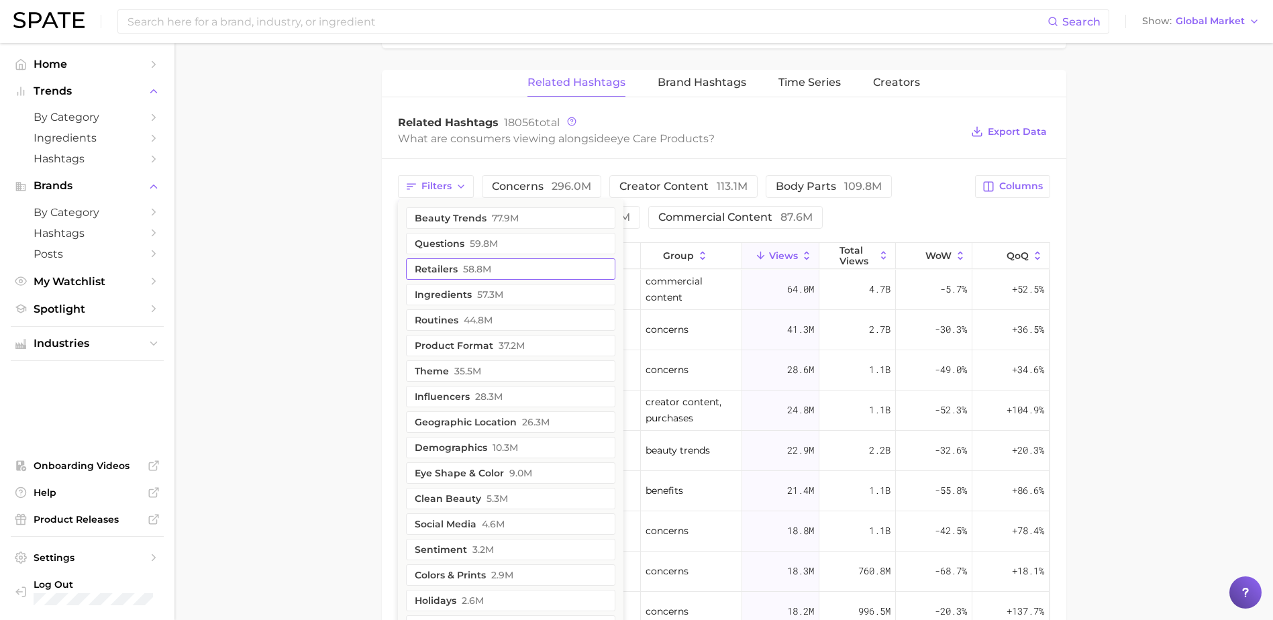
click at [473, 289] on button "ingredients 57.3m" at bounding box center [510, 294] width 209 height 21
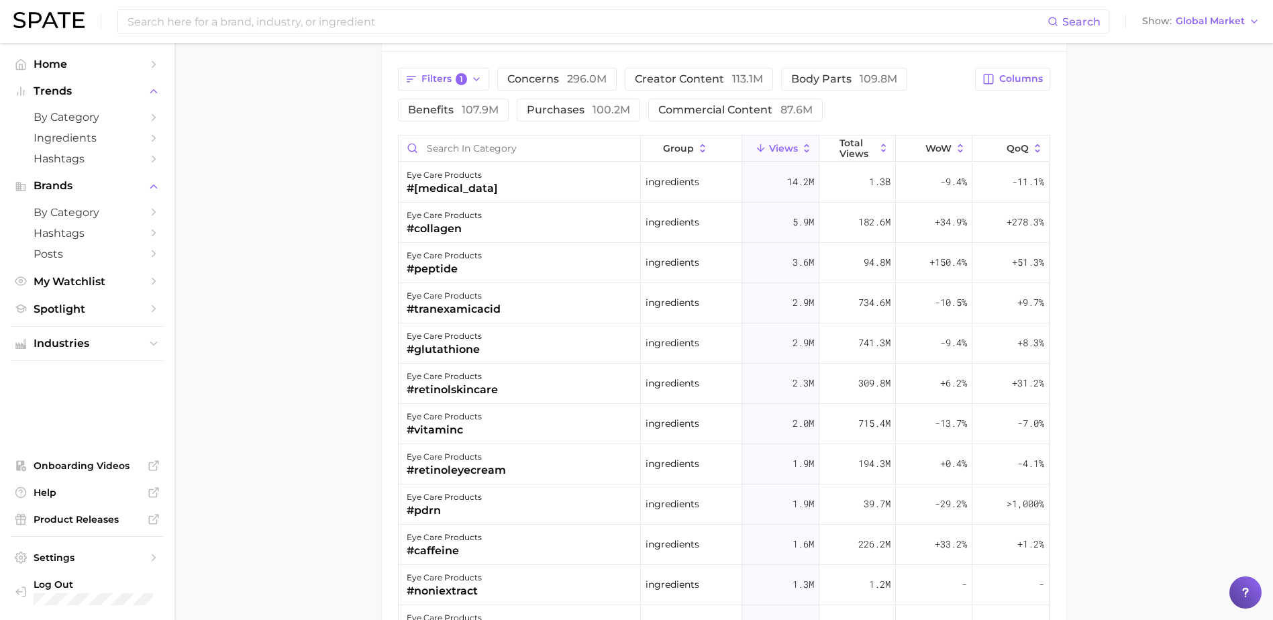
scroll to position [1682, 0]
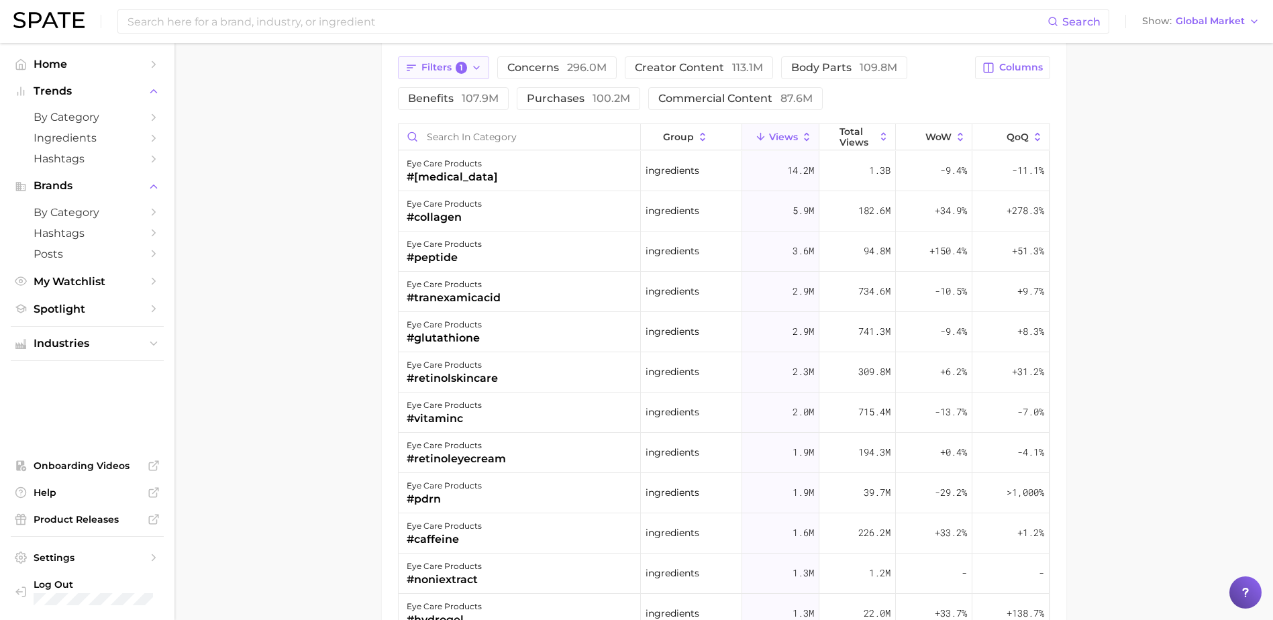
click at [479, 68] on icon "button" at bounding box center [476, 67] width 11 height 11
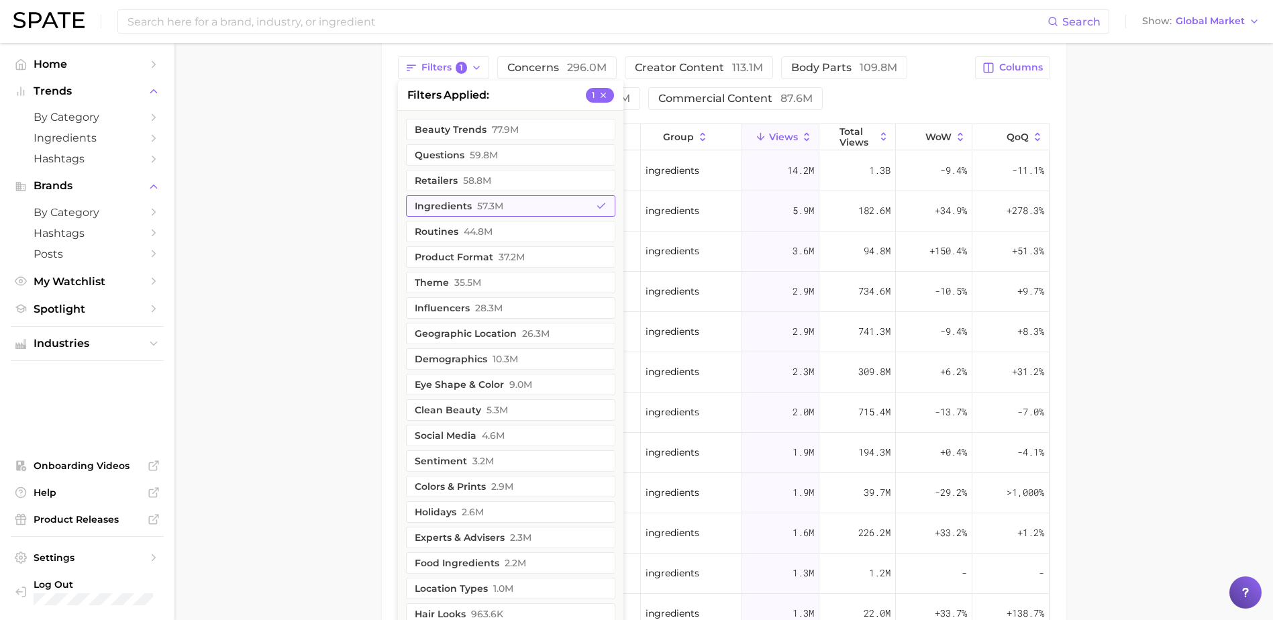
click at [454, 203] on button "ingredients 57.3m" at bounding box center [510, 205] width 209 height 21
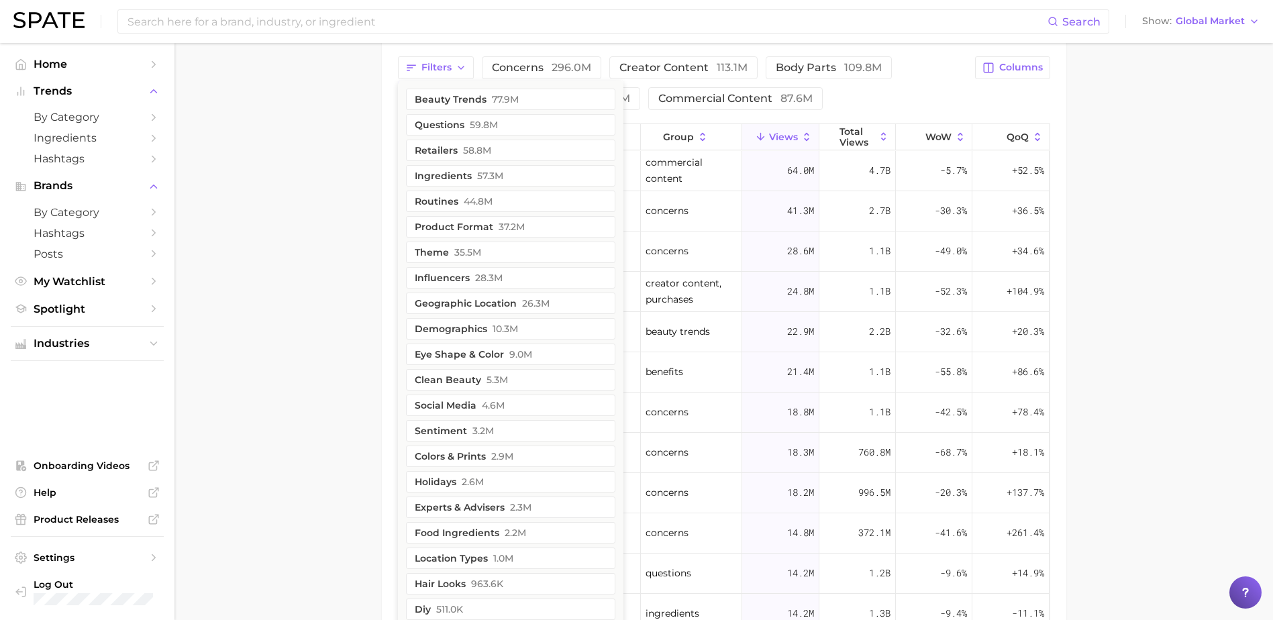
click at [870, 91] on div "Filters beauty trends 77.9m questions 59.8m retailers 58.8m ingredients 57.3m r…" at bounding box center [683, 83] width 570 height 54
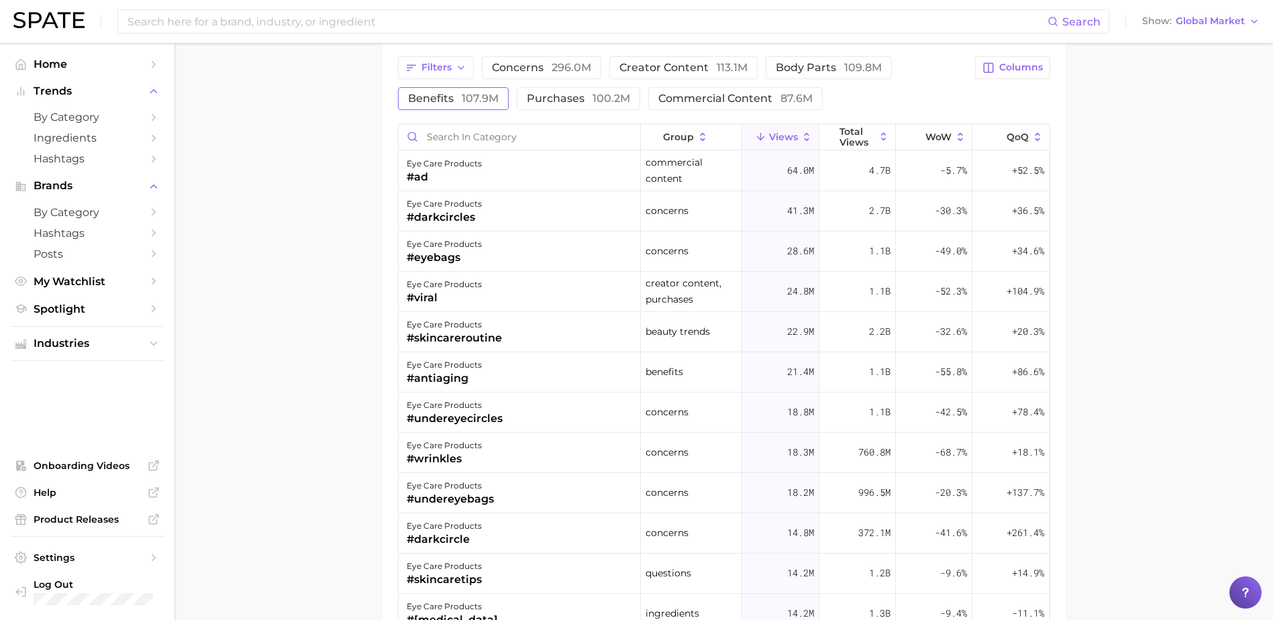
click at [471, 96] on span "107.9m" at bounding box center [480, 98] width 37 height 13
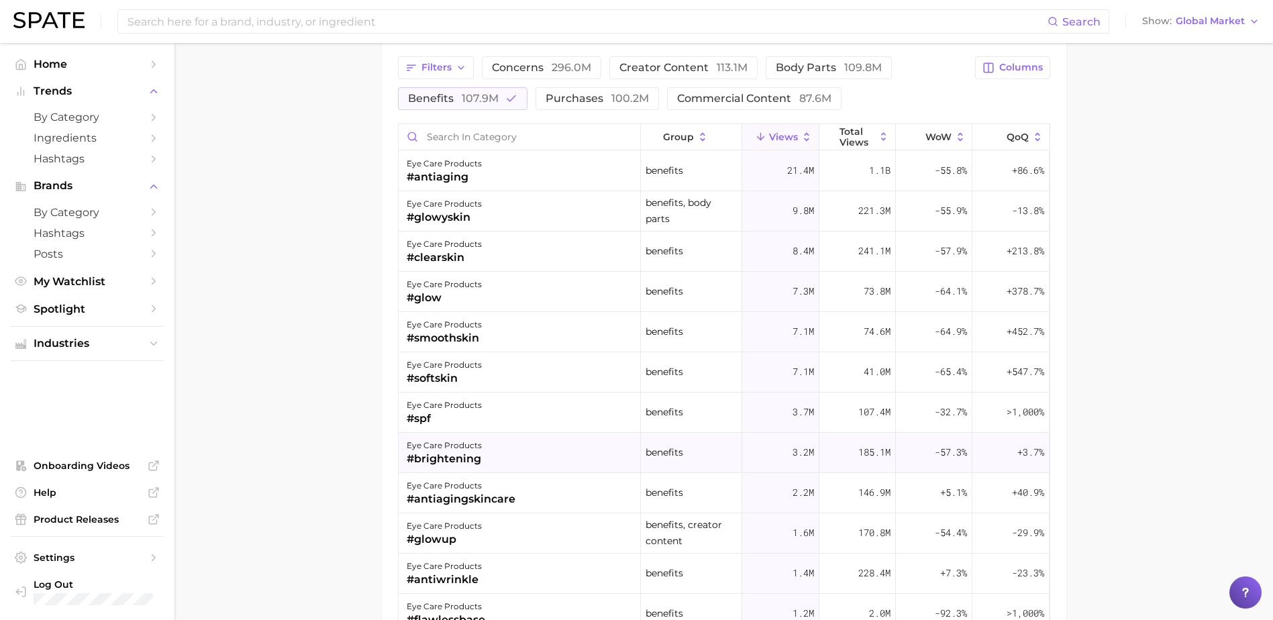
scroll to position [179, 0]
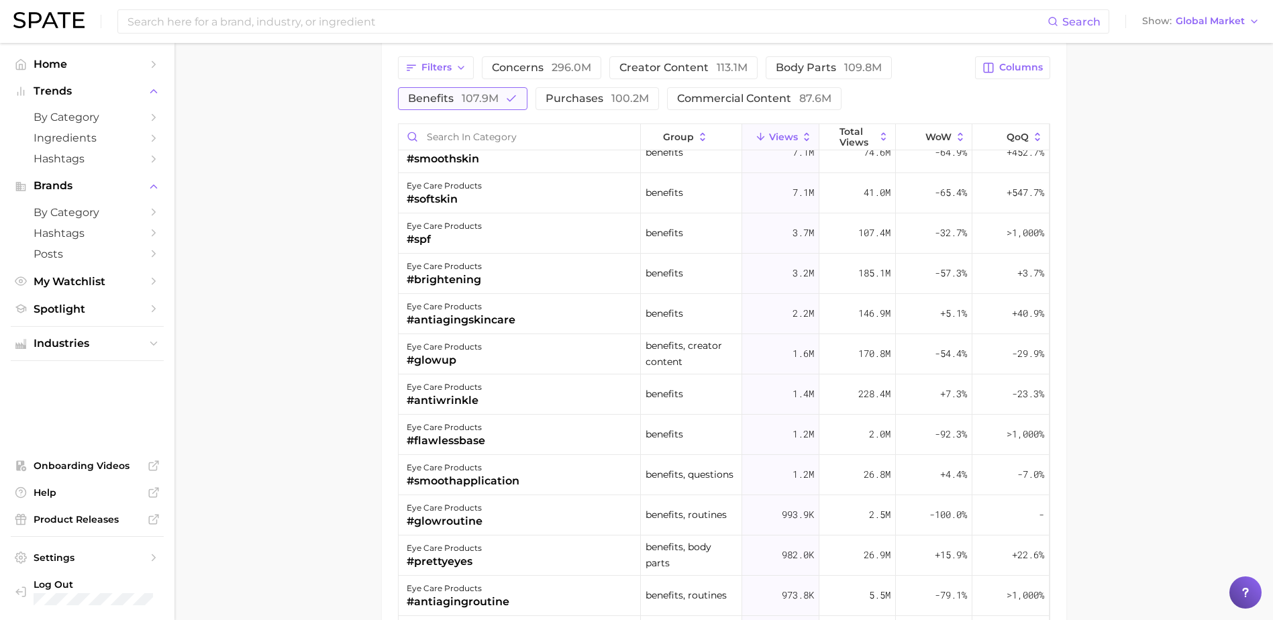
click at [472, 95] on span "107.9m" at bounding box center [480, 98] width 37 height 13
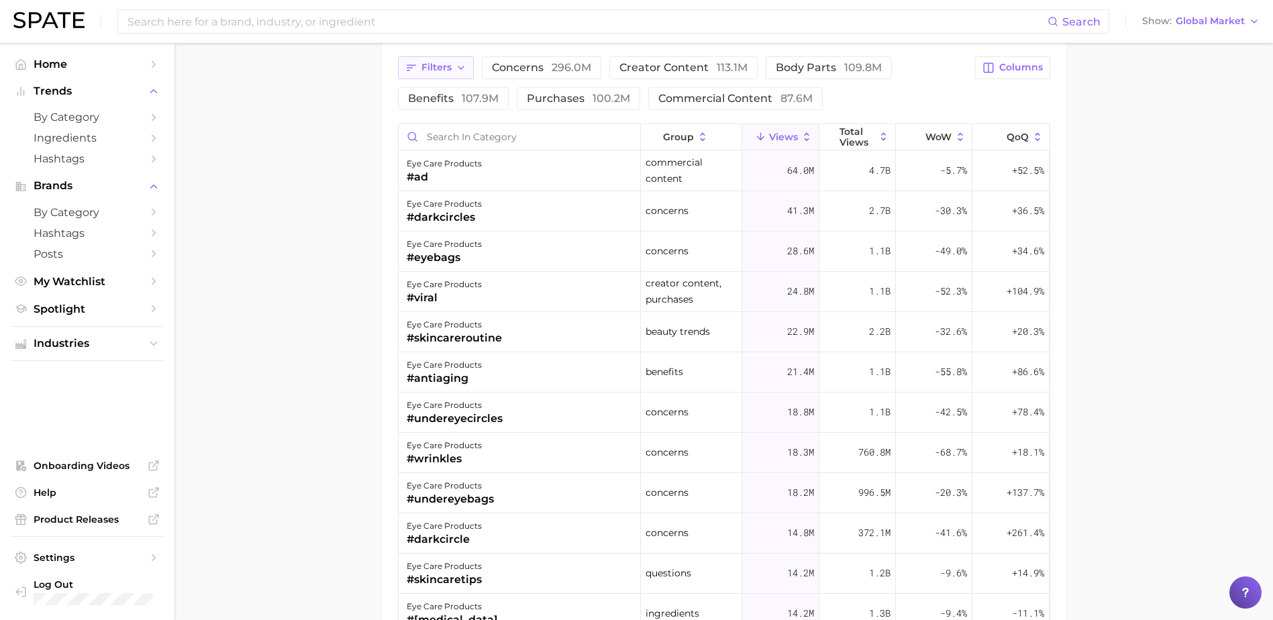
click at [467, 69] on button "Filters" at bounding box center [436, 67] width 76 height 23
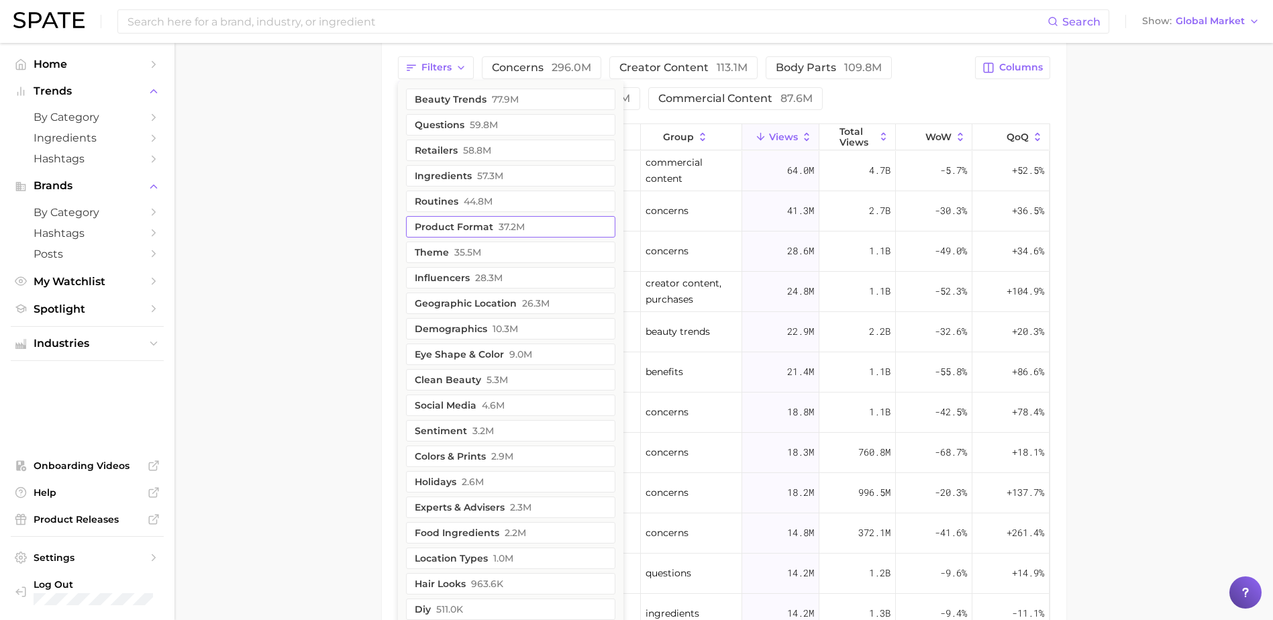
click at [485, 231] on button "product format 37.2m" at bounding box center [510, 226] width 209 height 21
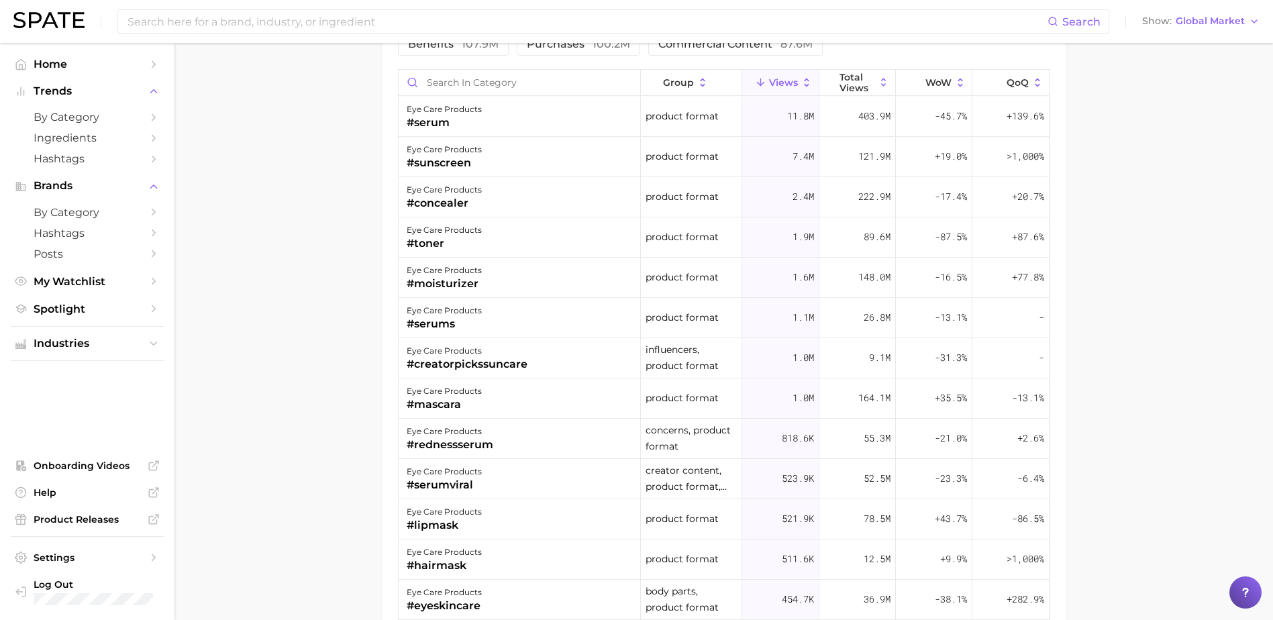
scroll to position [1753, 0]
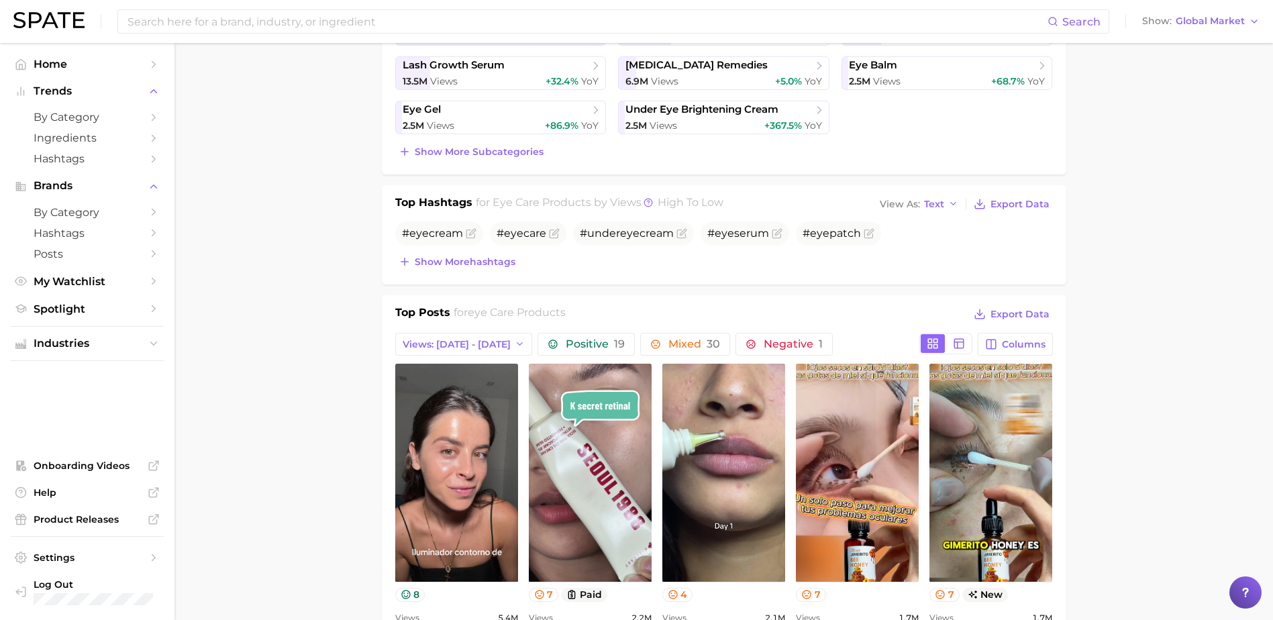
scroll to position [0, 0]
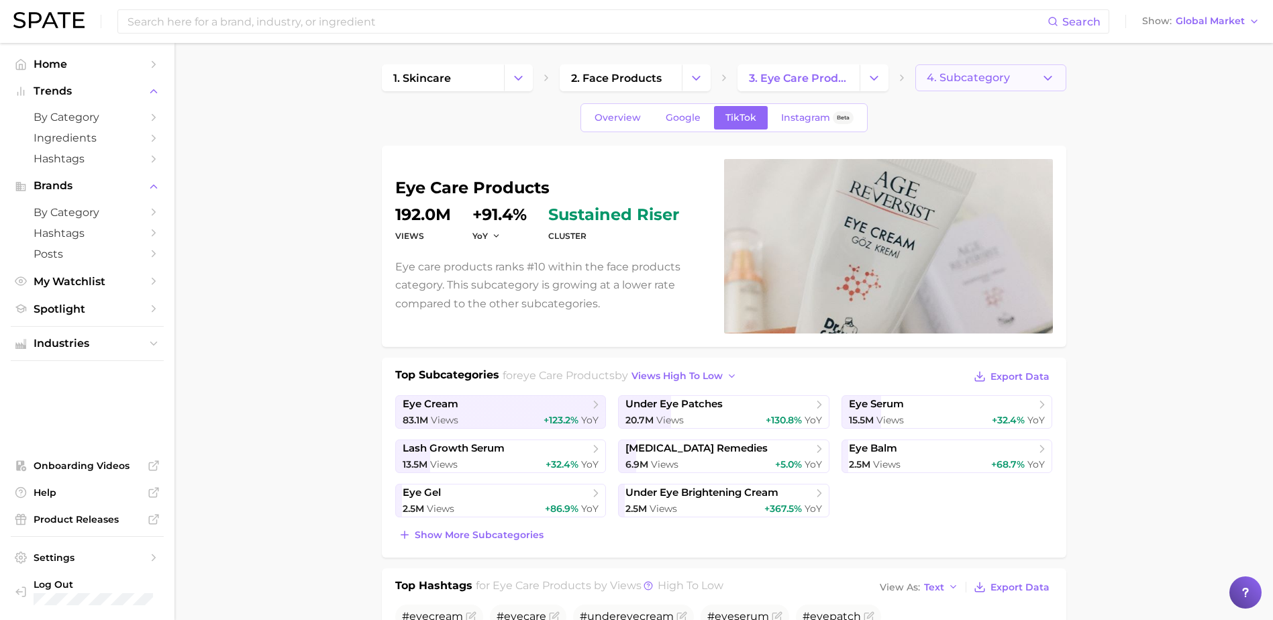
click at [936, 84] on span "4. Subcategory" at bounding box center [968, 78] width 83 height 12
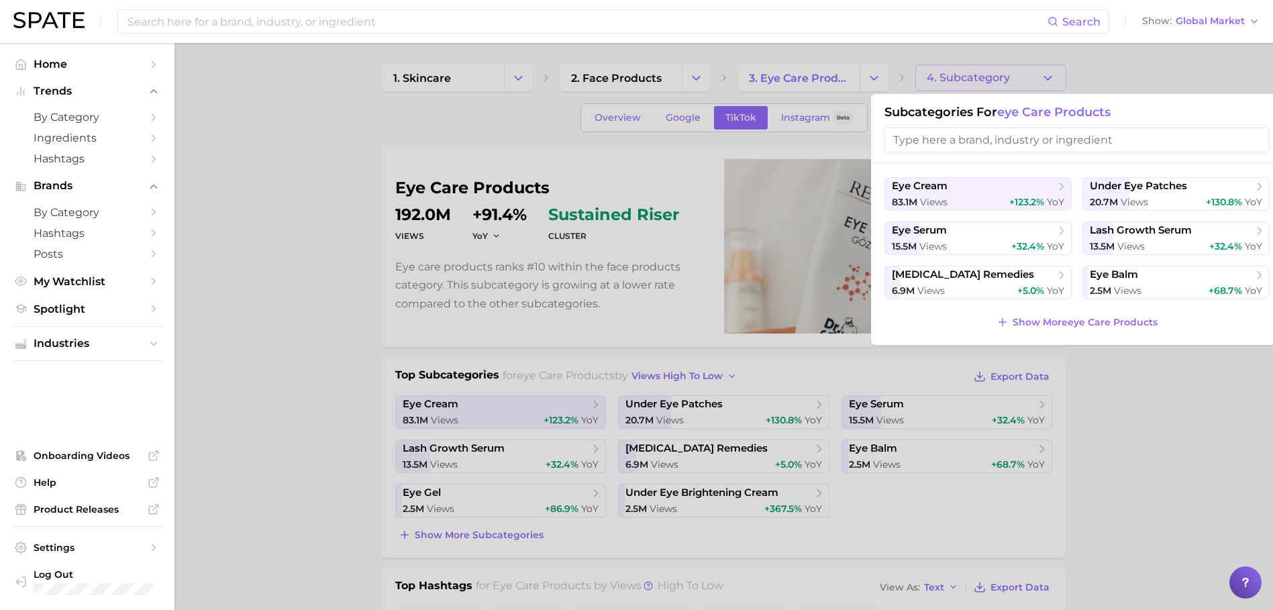
click at [1190, 72] on div at bounding box center [636, 305] width 1273 height 610
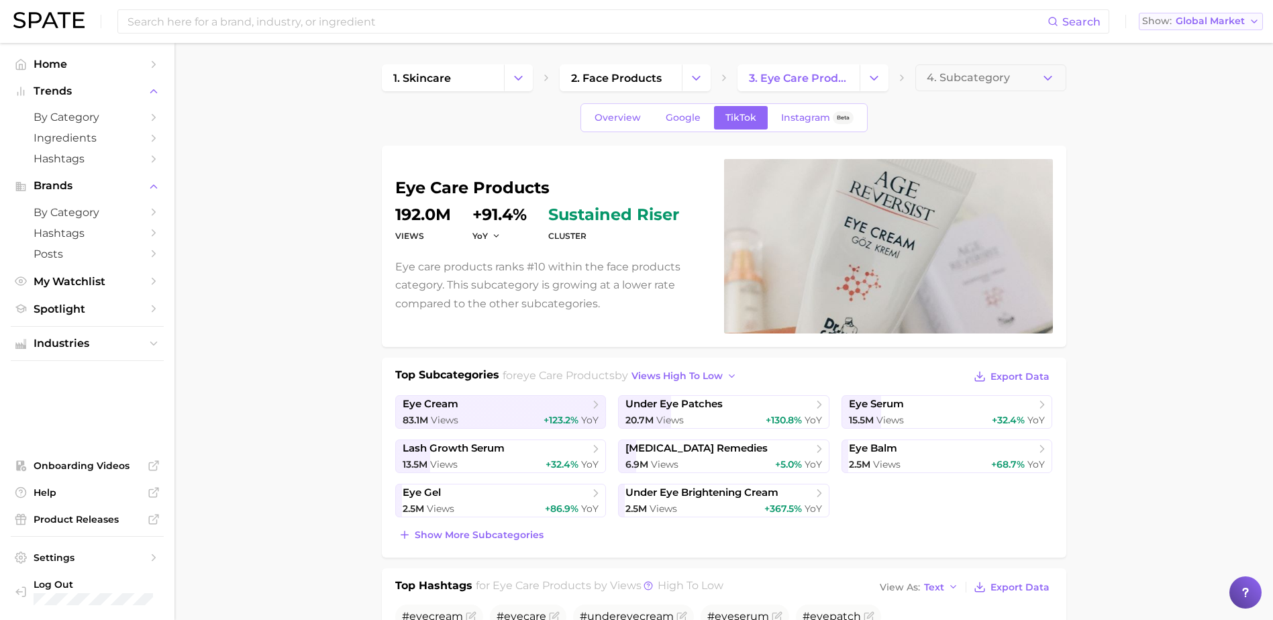
click at [1197, 18] on span "Global Market" at bounding box center [1210, 20] width 69 height 7
click at [702, 113] on link "Google" at bounding box center [684, 117] width 58 height 23
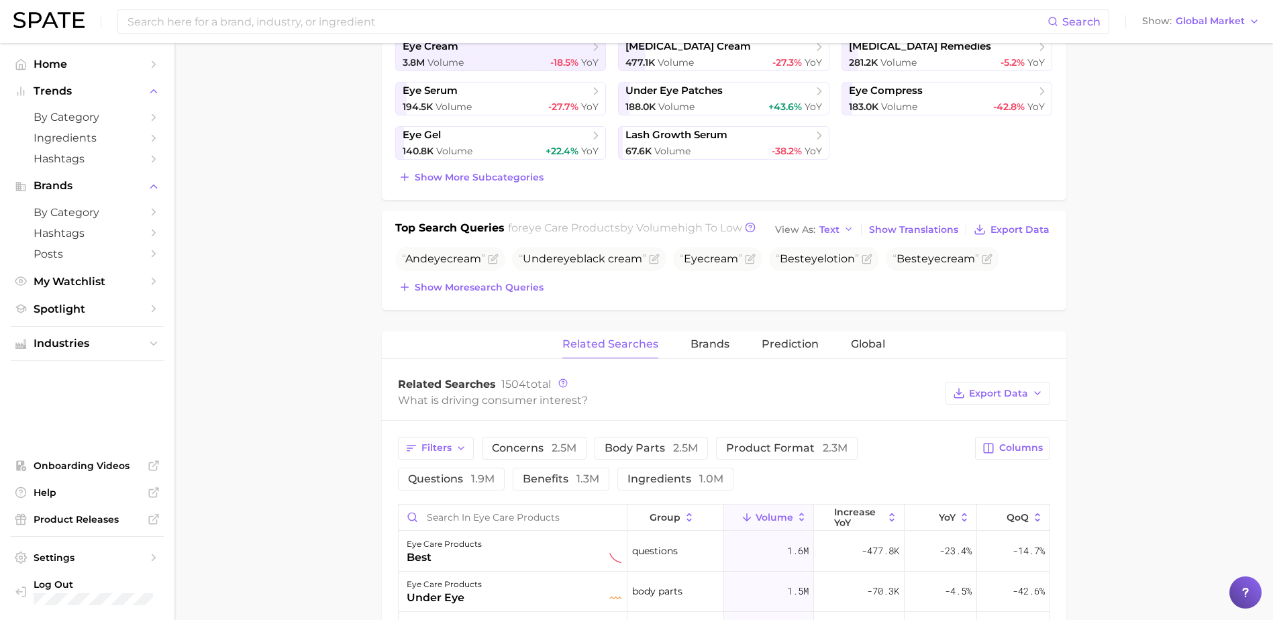
scroll to position [537, 0]
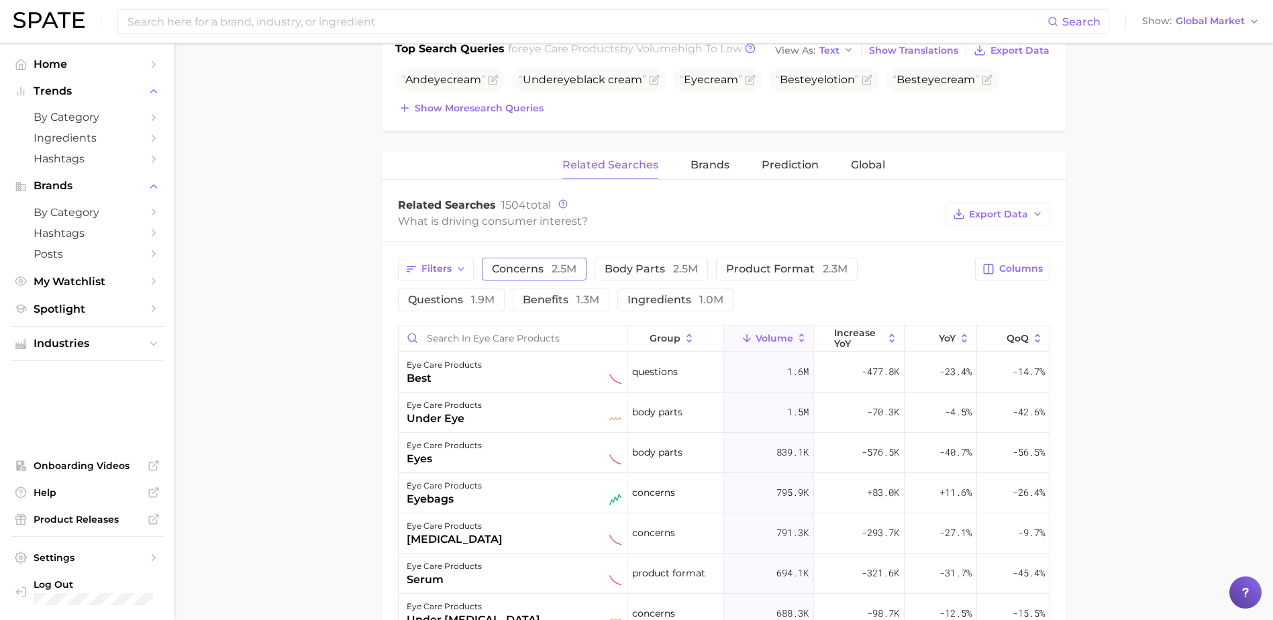
click at [543, 272] on span "concerns 2.5m" at bounding box center [534, 268] width 85 height 13
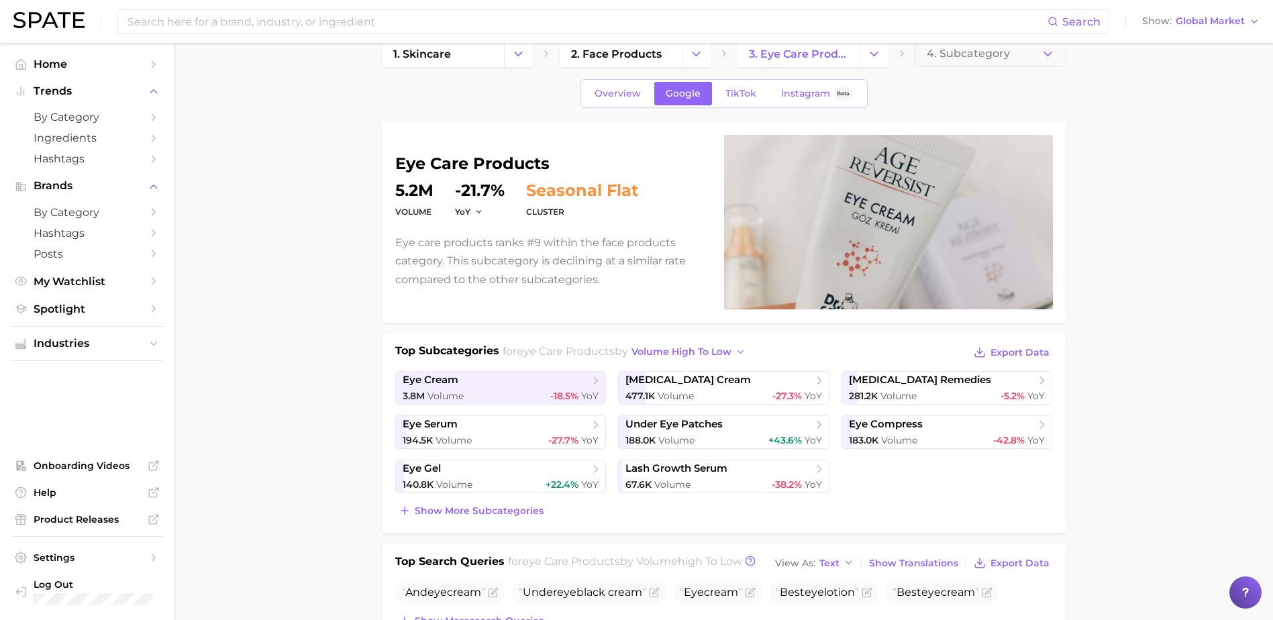
scroll to position [0, 0]
